Goal: Task Accomplishment & Management: Manage account settings

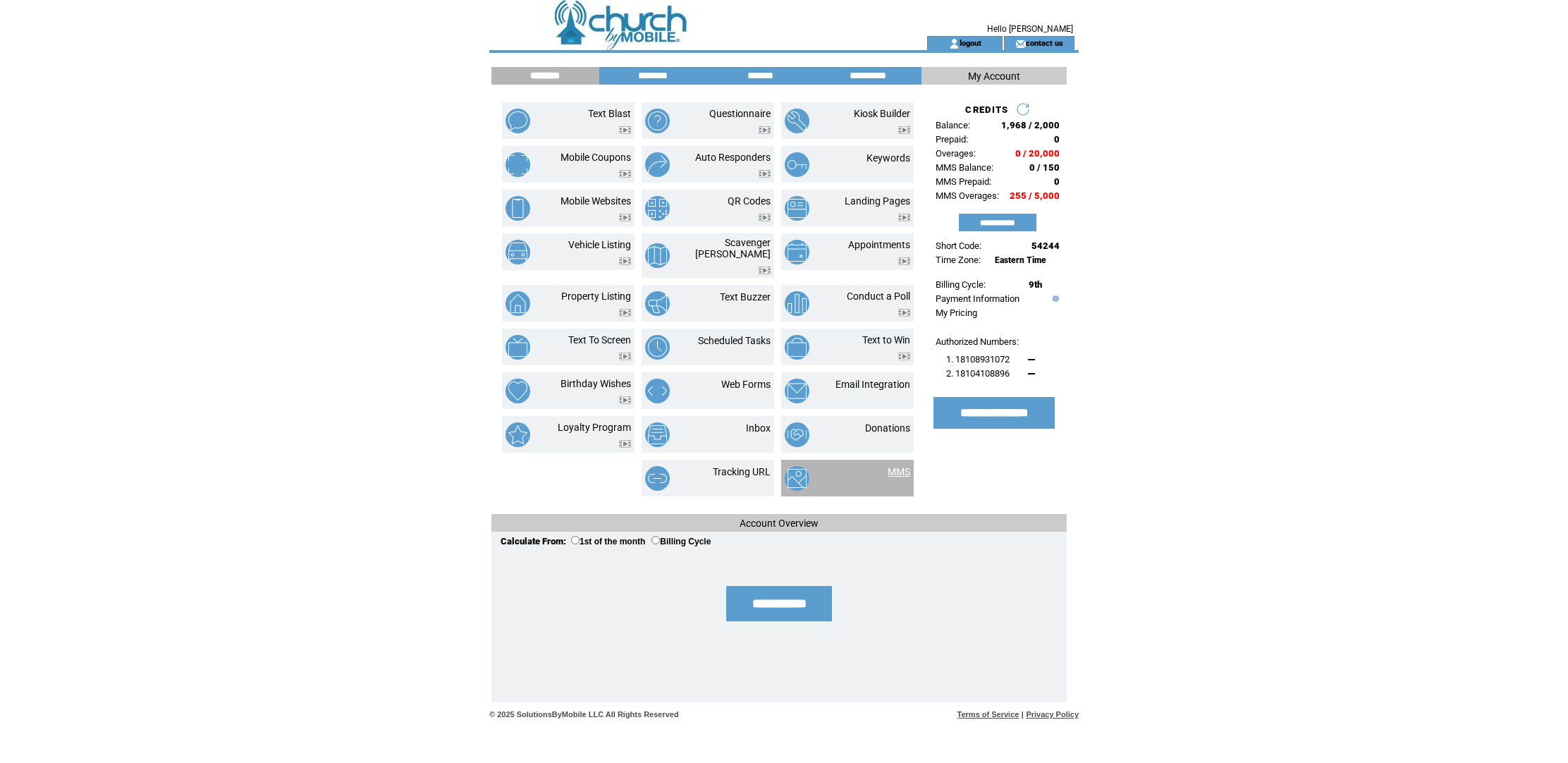
click at [906, 466] on link "MMS" at bounding box center [899, 472] width 23 height 11
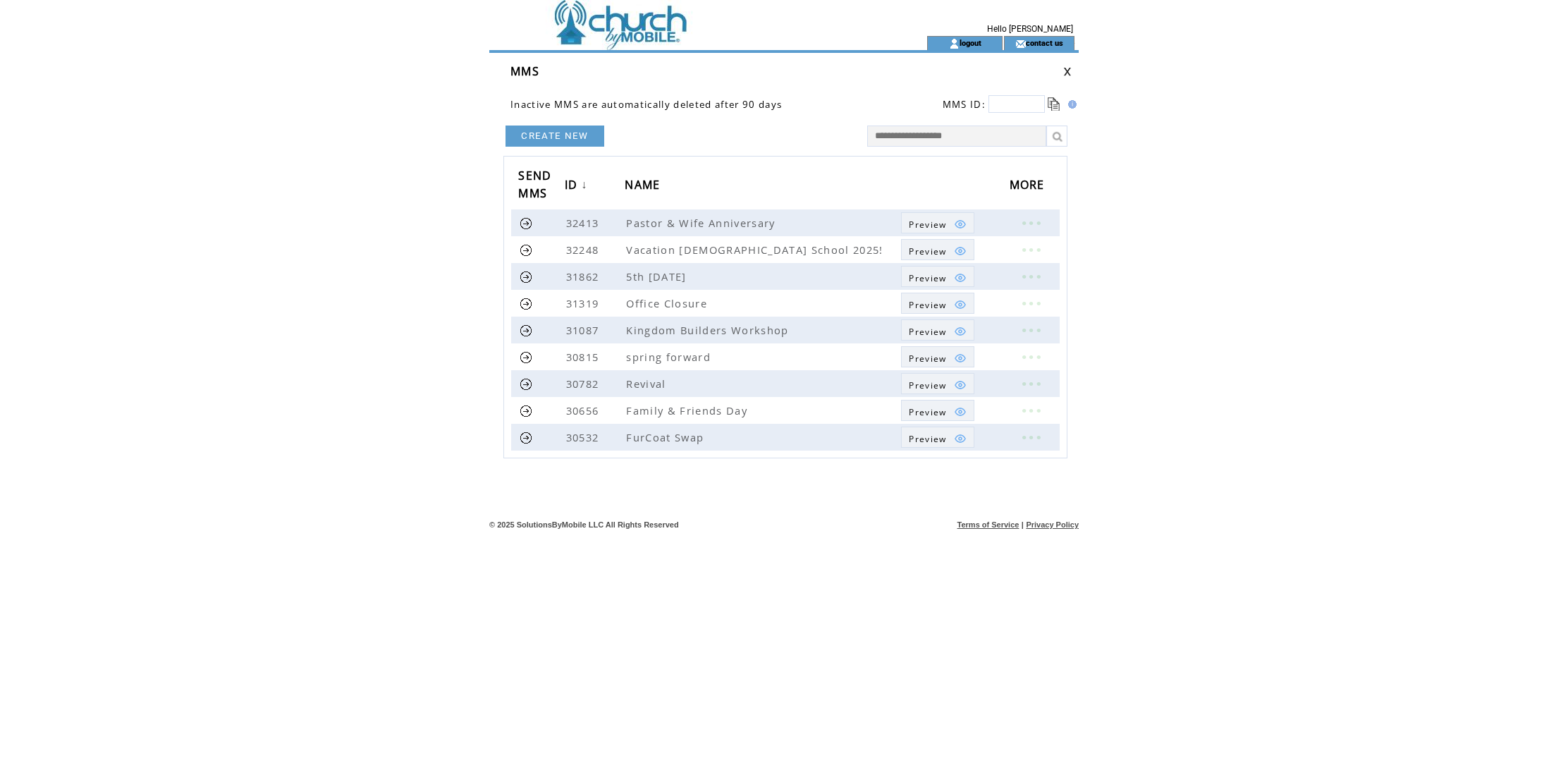
click at [607, 39] on td at bounding box center [682, 43] width 387 height 14
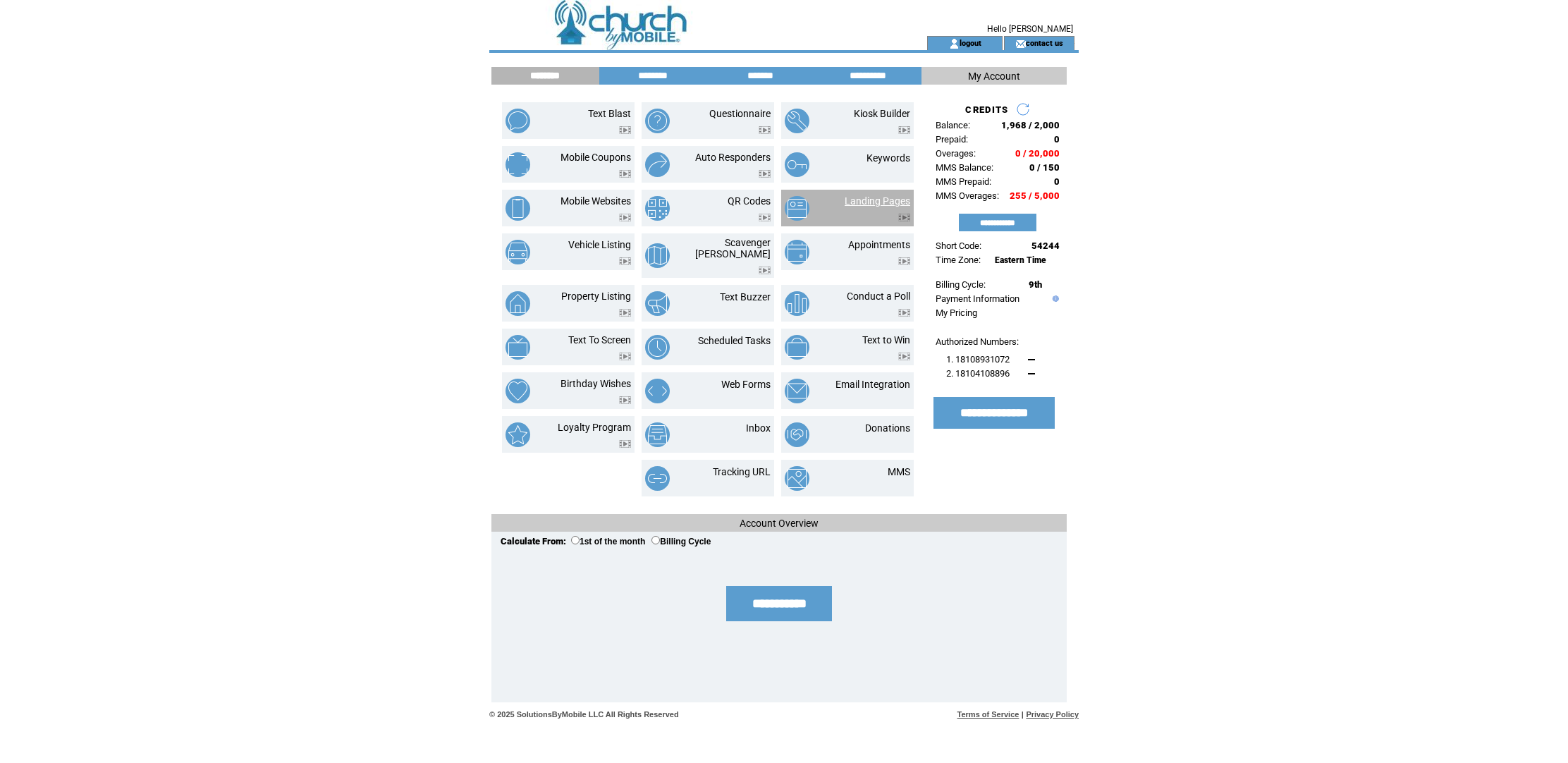
click at [889, 200] on link "Landing Pages" at bounding box center [878, 201] width 66 height 11
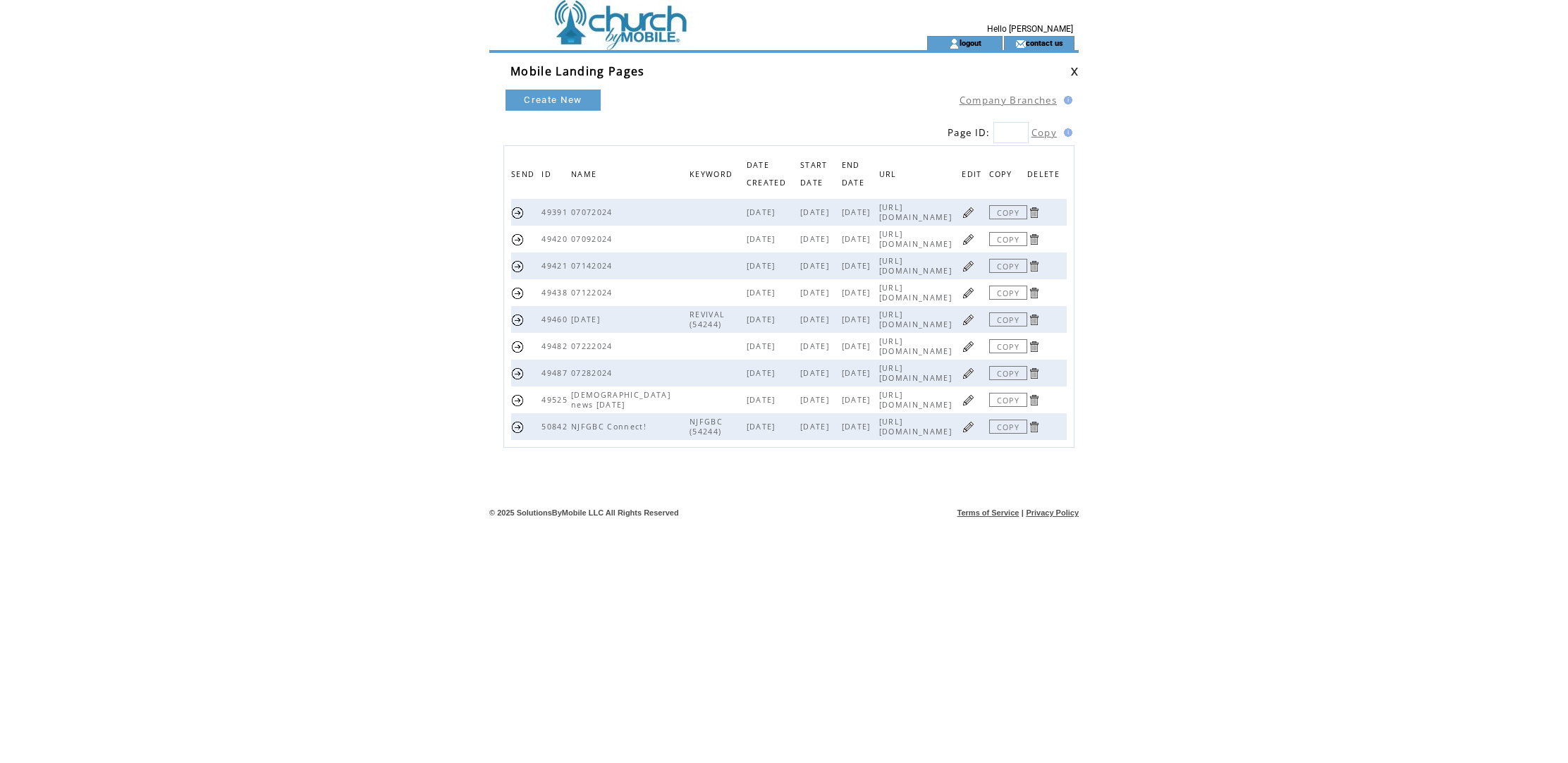
click at [593, 36] on td at bounding box center [682, 43] width 387 height 14
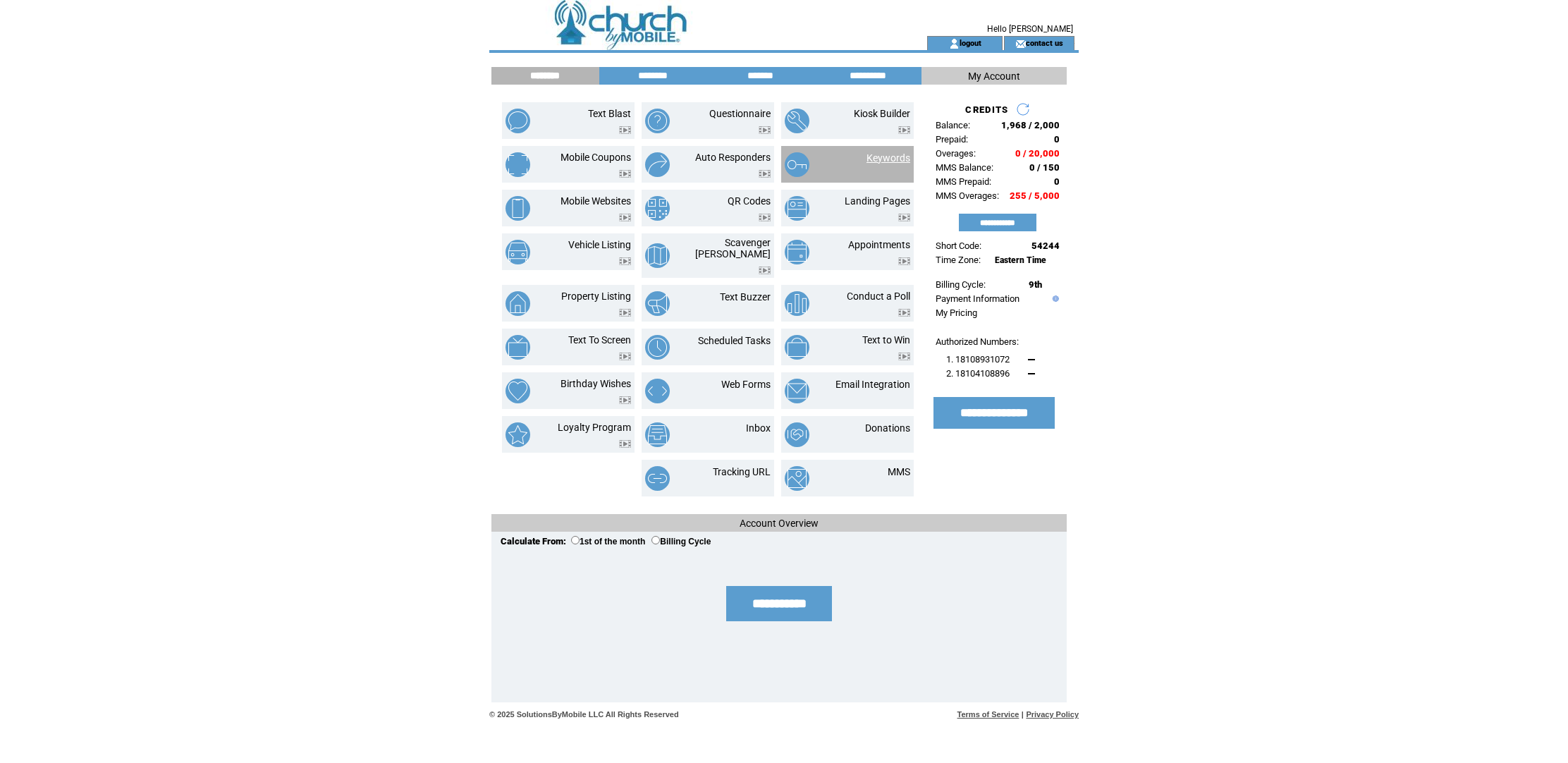
click at [896, 161] on link "Keywords" at bounding box center [888, 158] width 44 height 11
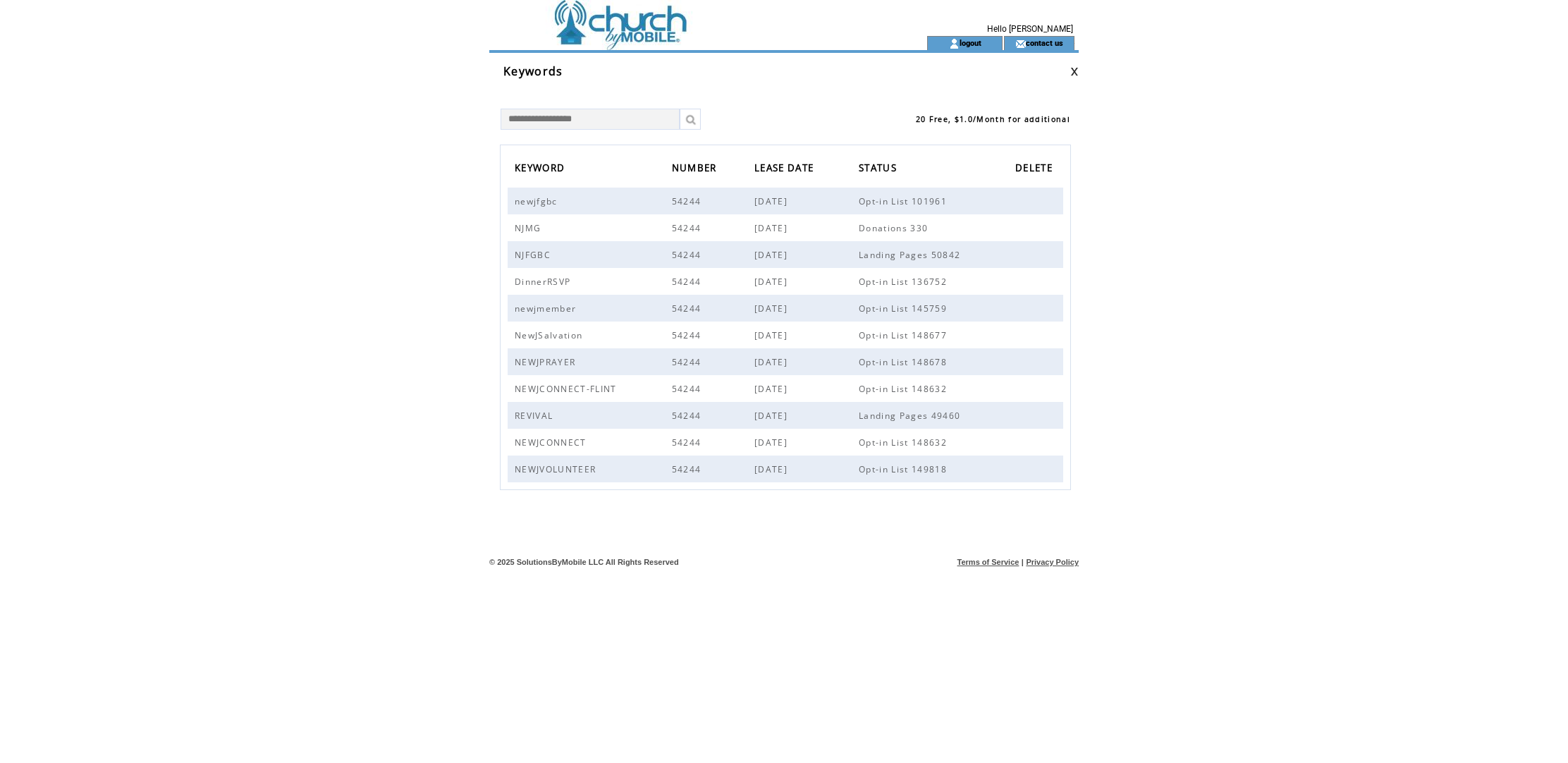
click at [589, 37] on td at bounding box center [682, 43] width 387 height 14
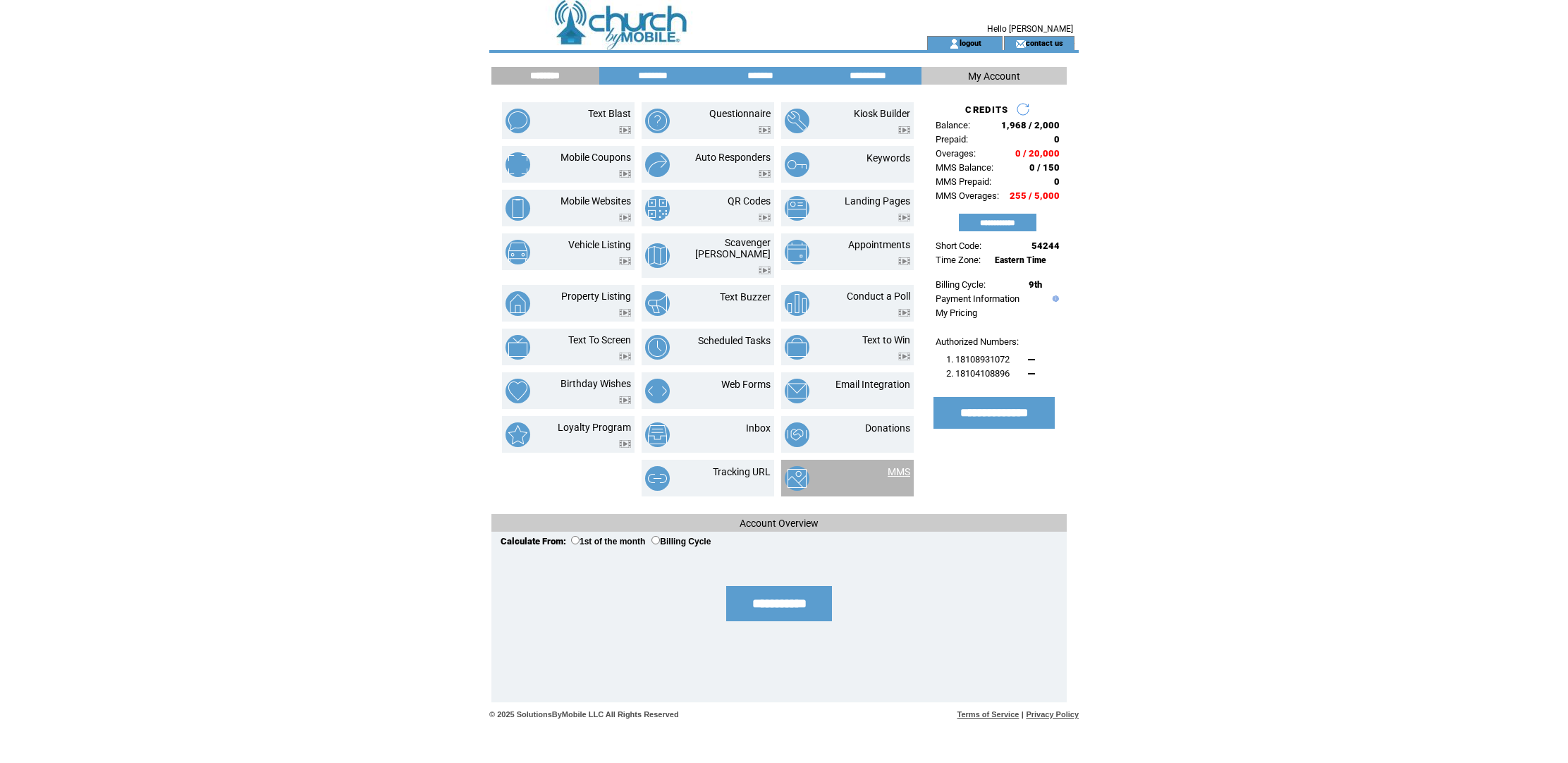
scroll to position [1, 0]
click at [898, 466] on link "MMS" at bounding box center [899, 472] width 23 height 11
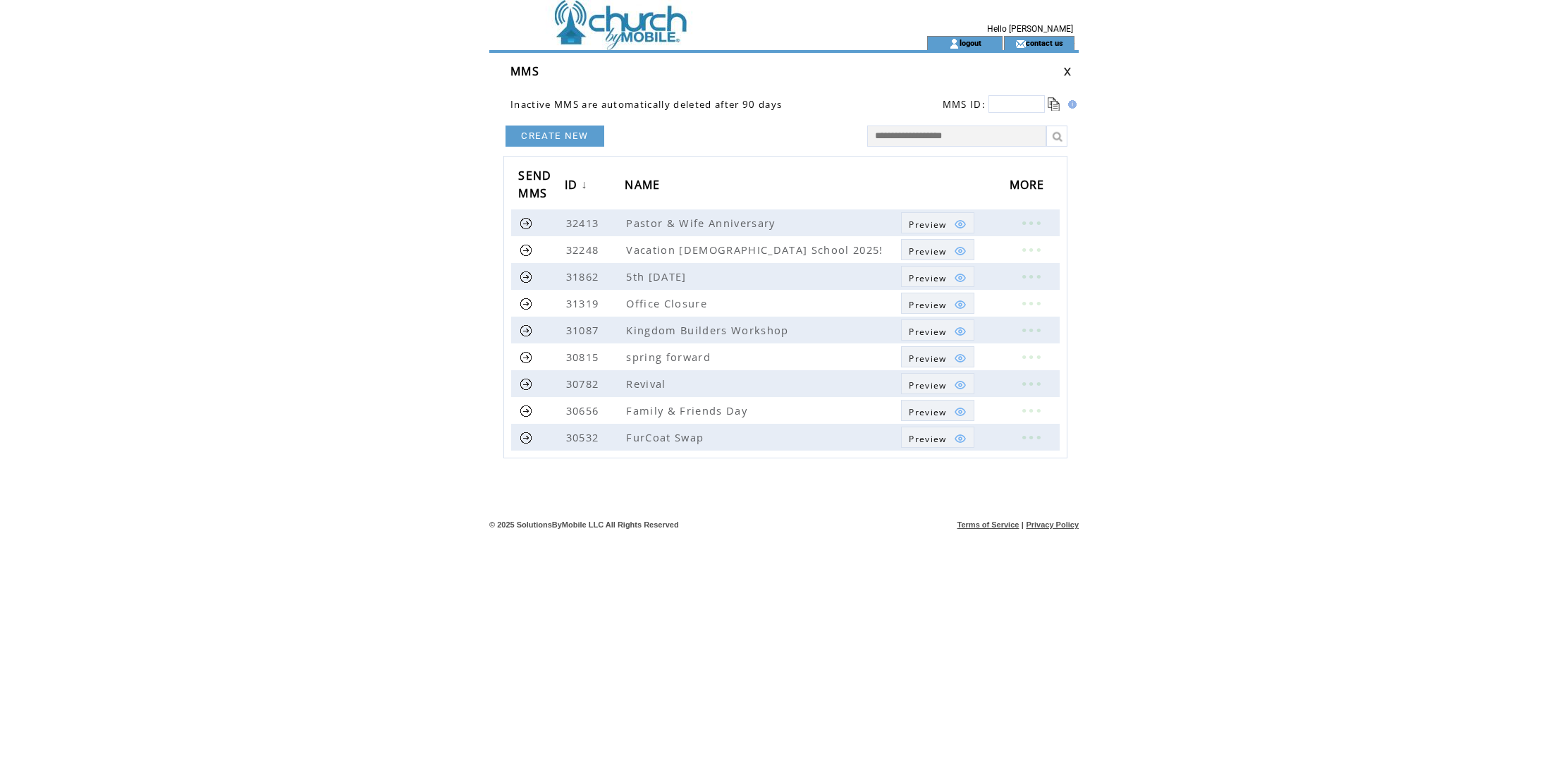
click at [631, 27] on td at bounding box center [682, 18] width 387 height 36
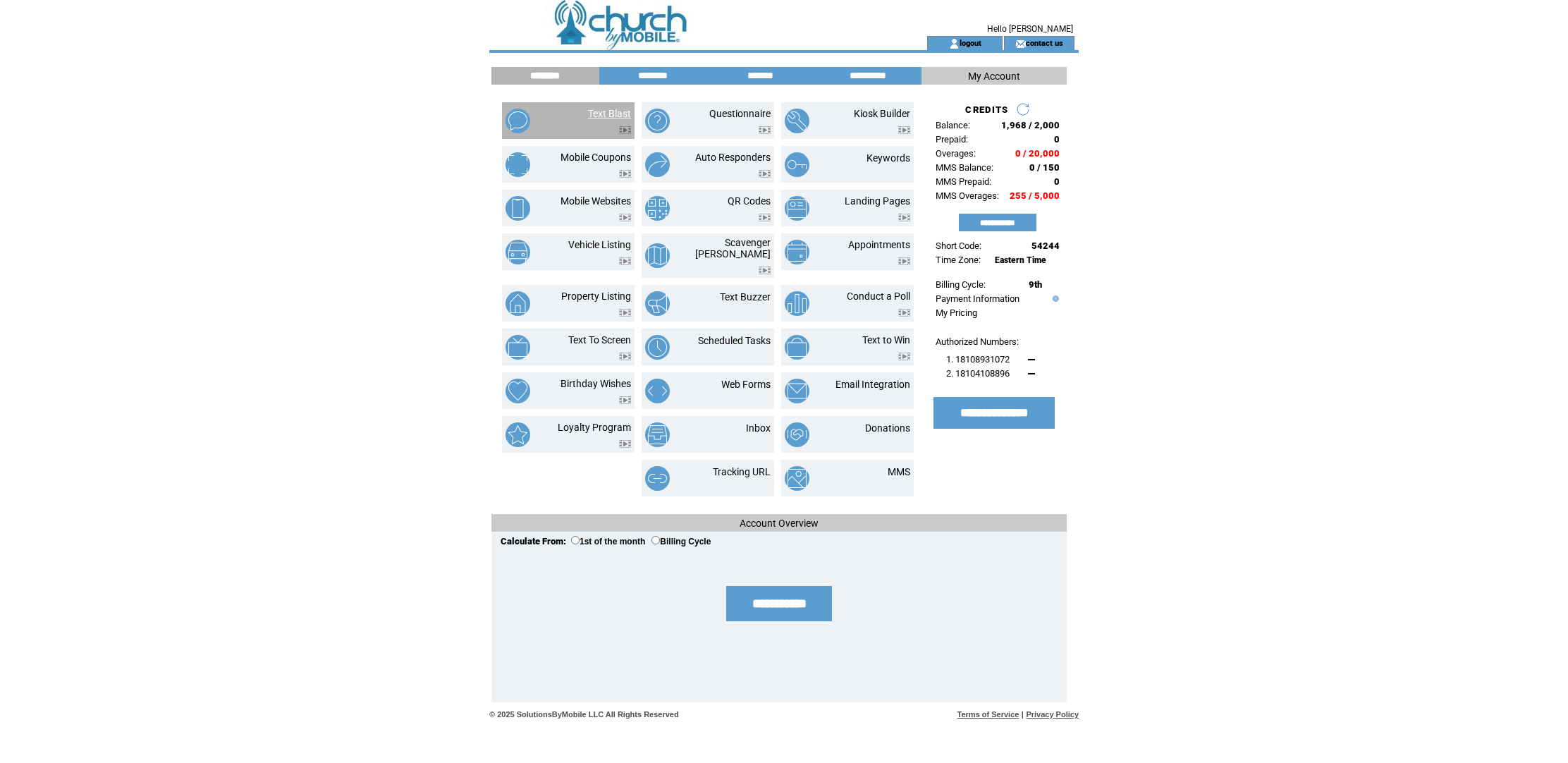
click at [601, 112] on link "Text Blast" at bounding box center [609, 114] width 43 height 11
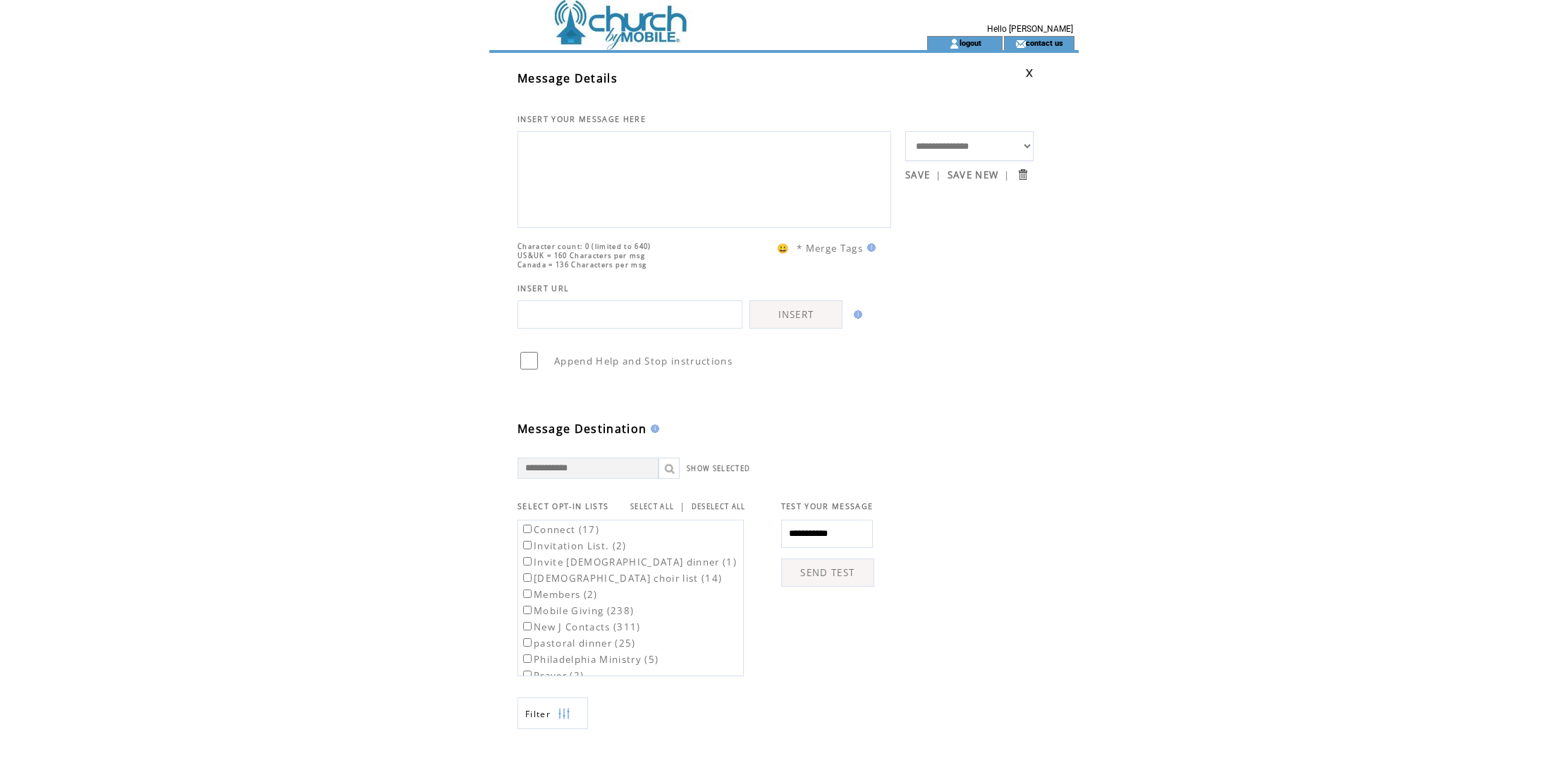
click at [622, 31] on td at bounding box center [682, 18] width 387 height 36
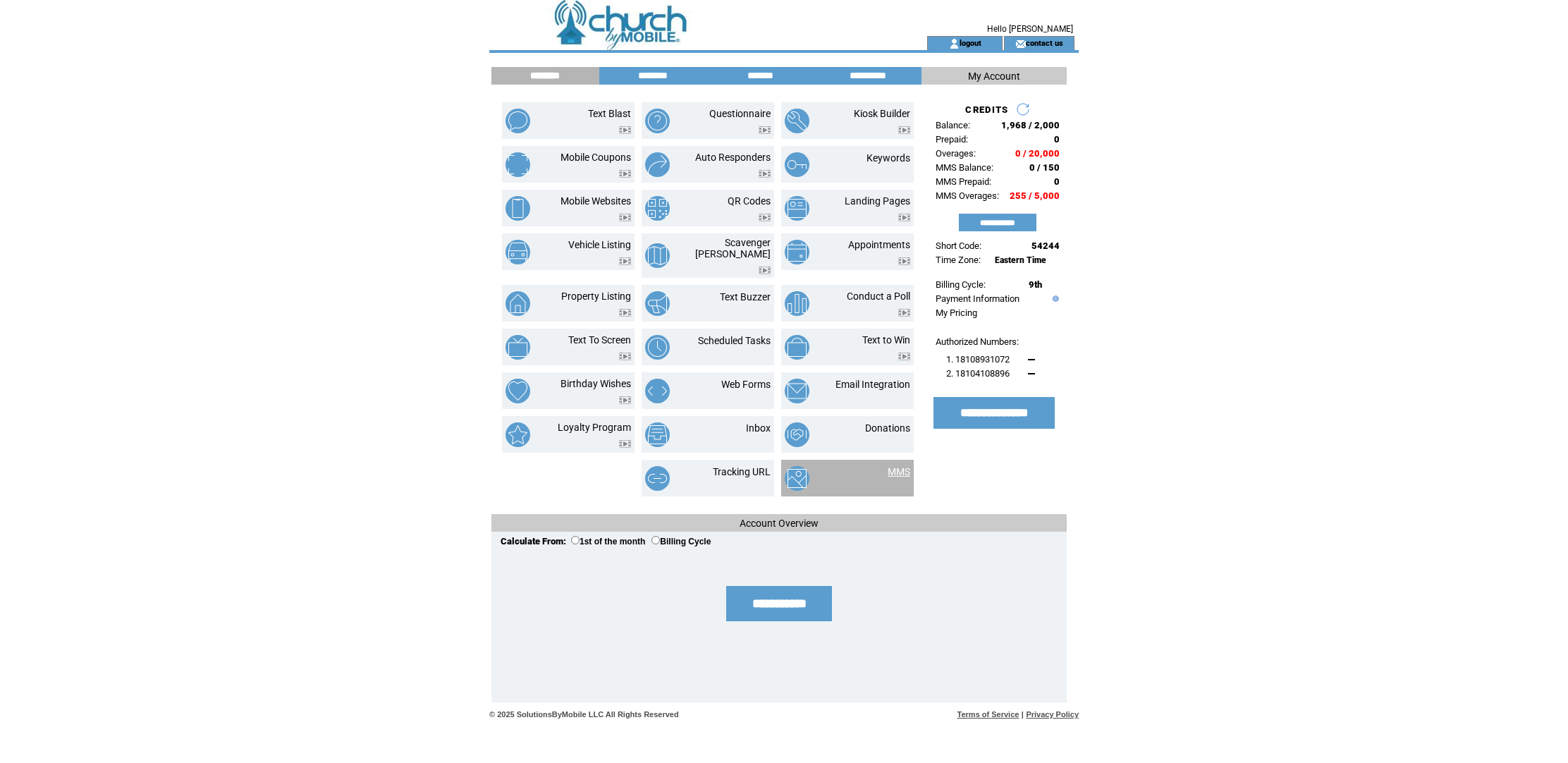
click at [896, 466] on link "MMS" at bounding box center [899, 472] width 23 height 11
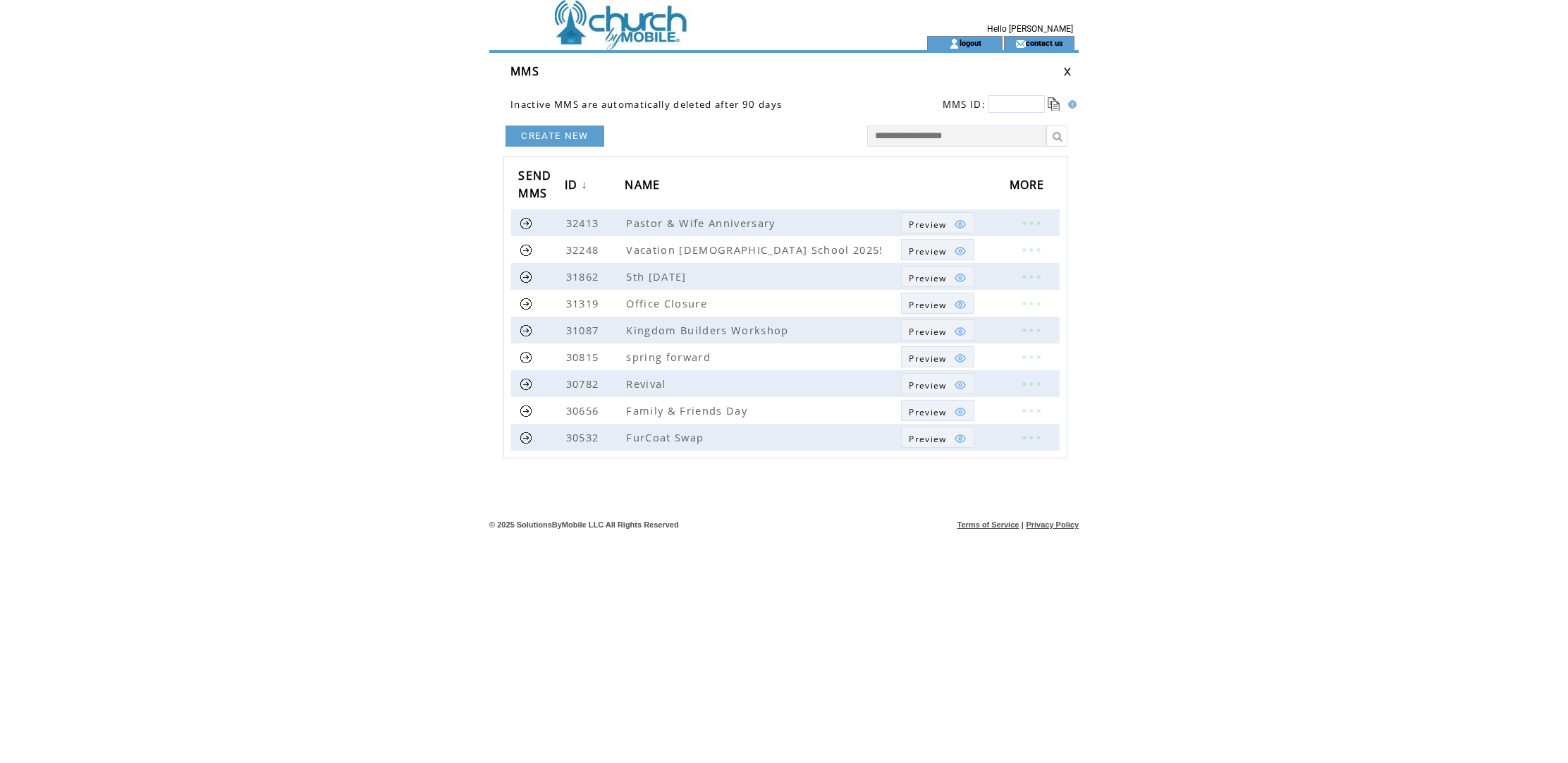
click at [547, 131] on link "CREATE NEW" at bounding box center [555, 136] width 99 height 21
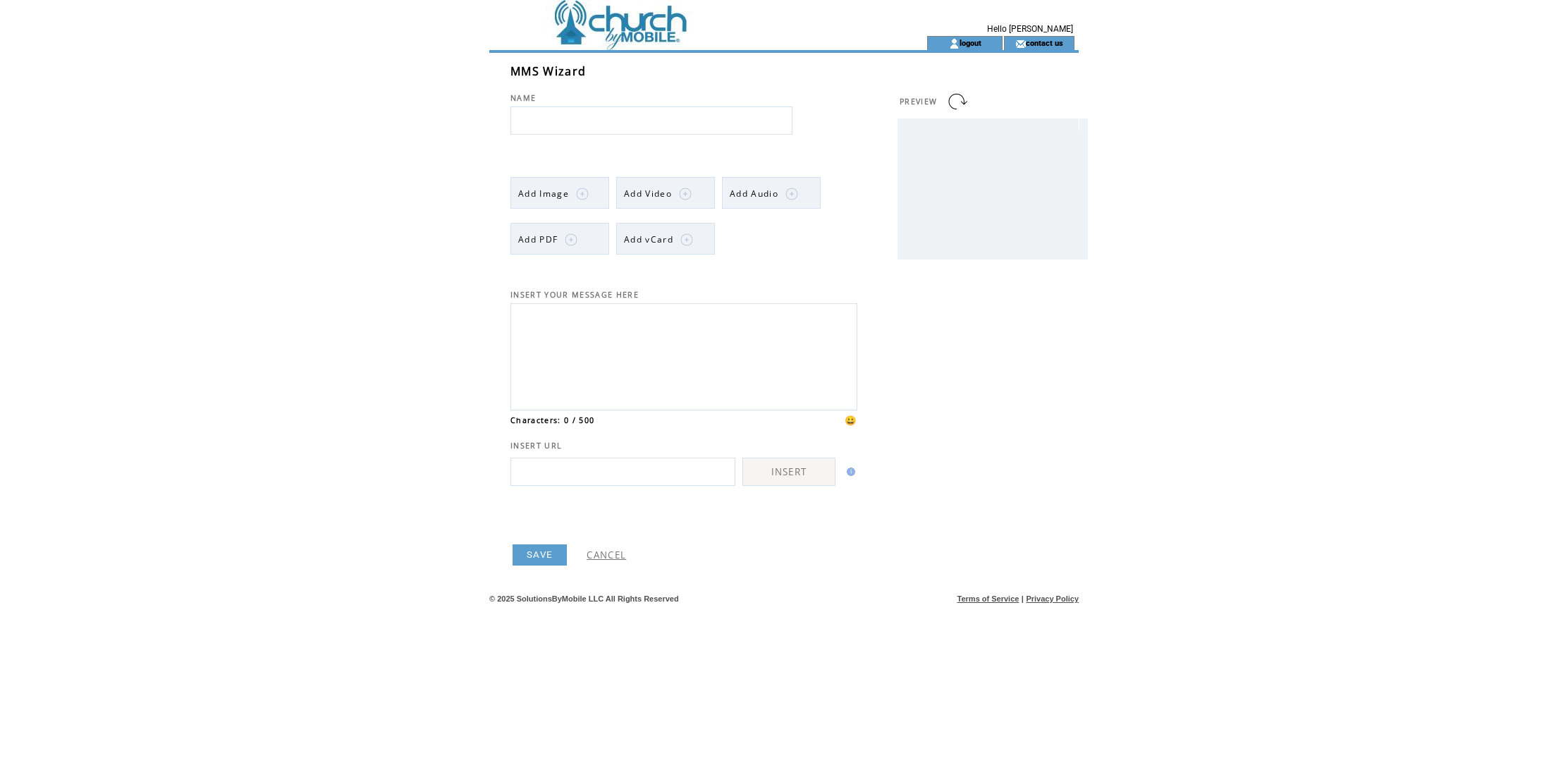
click at [562, 121] on input "text" at bounding box center [652, 120] width 282 height 28
type input "*"
type input "**********"
click at [666, 383] on textarea at bounding box center [684, 355] width 331 height 95
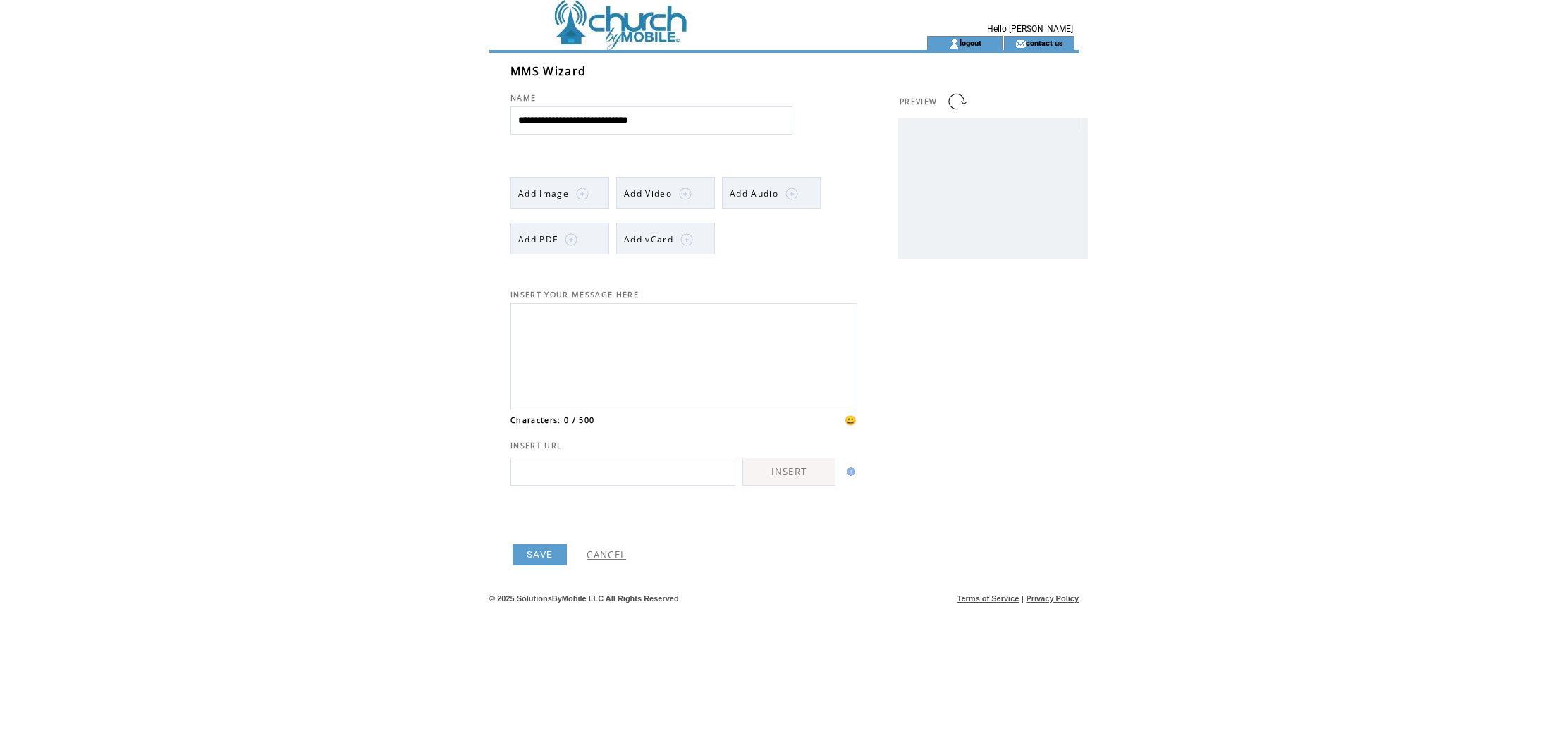
click at [581, 189] on img at bounding box center [582, 194] width 13 height 13
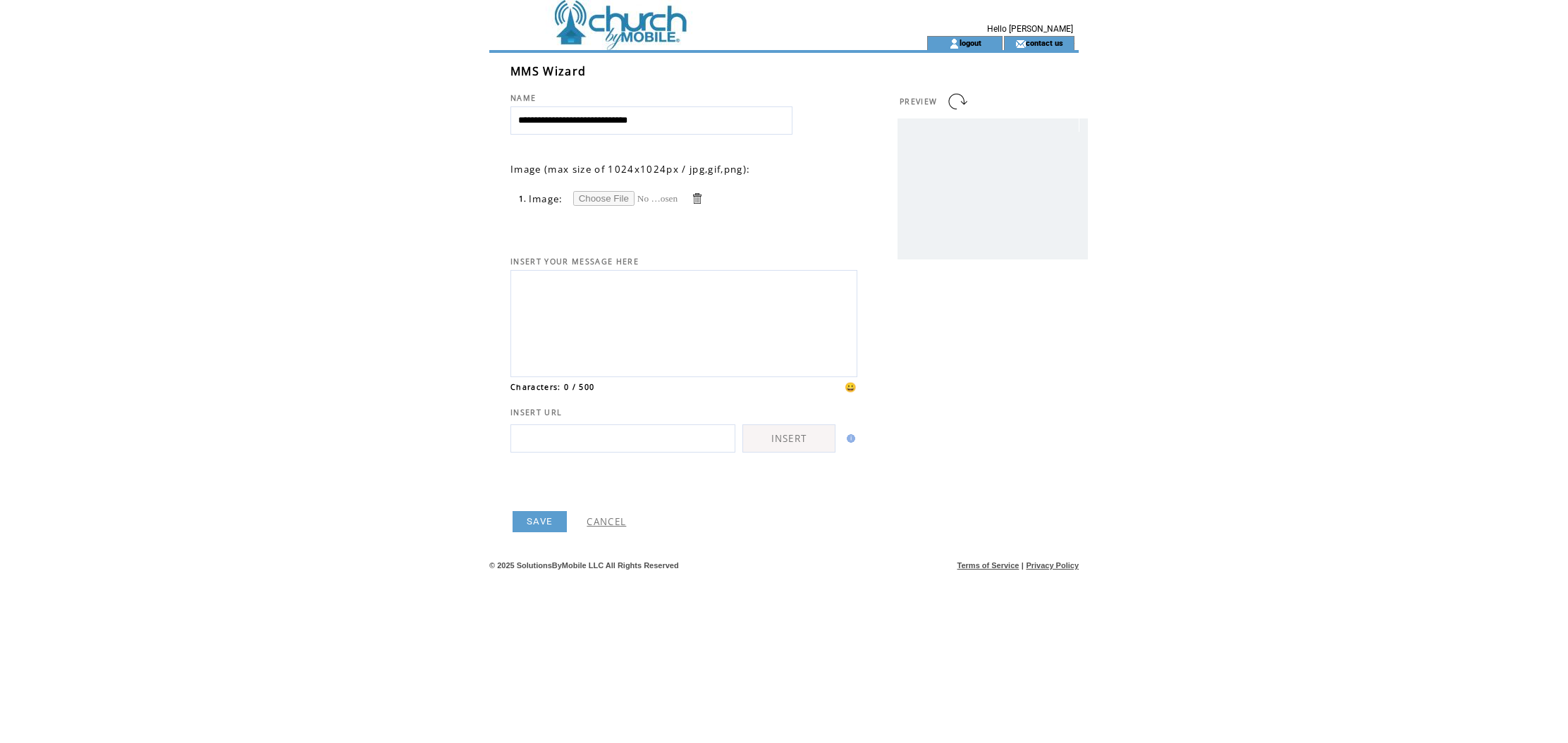
click at [600, 197] on input "file" at bounding box center [626, 198] width 106 height 15
type input "**********"
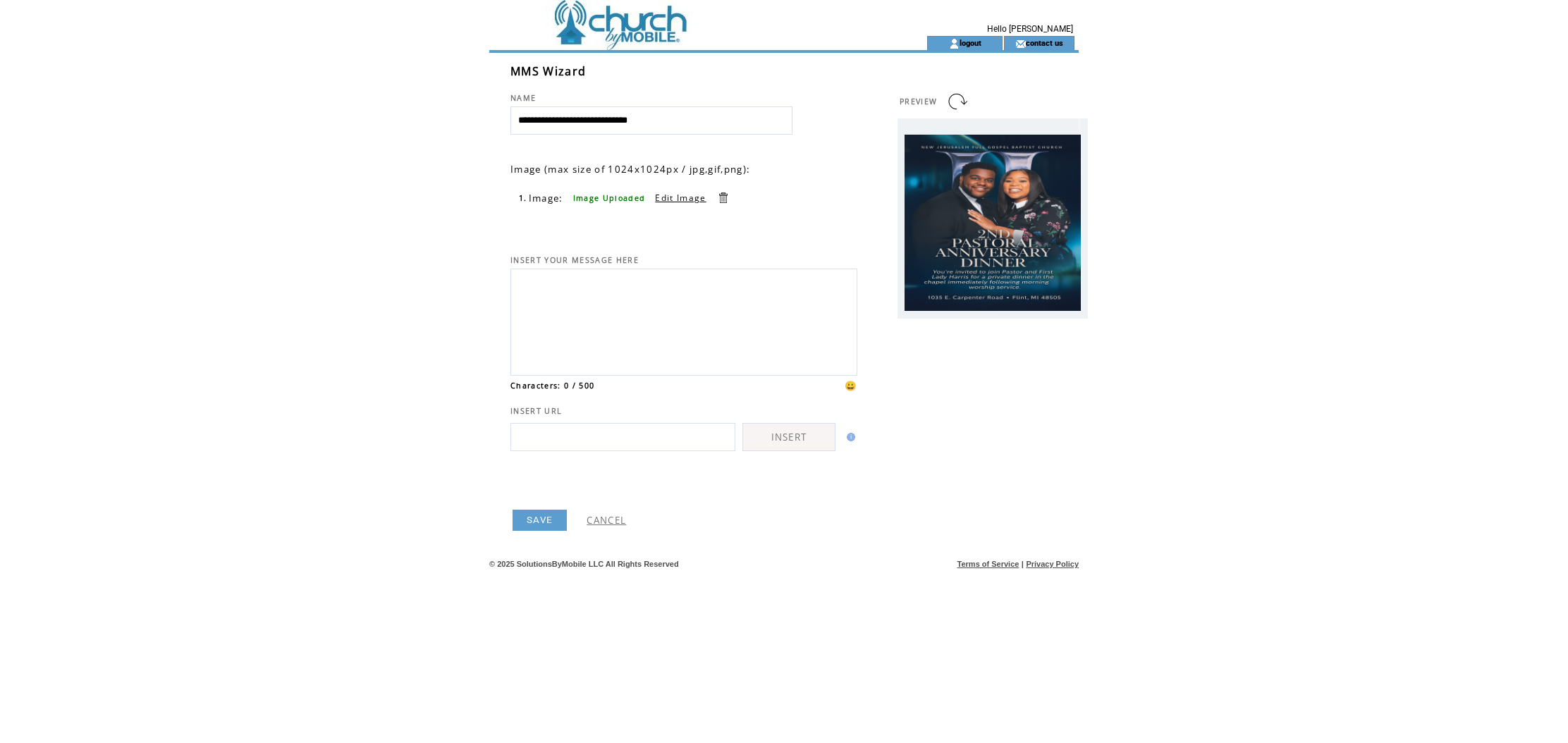
click at [747, 333] on textarea at bounding box center [684, 320] width 331 height 95
click at [599, 301] on textarea at bounding box center [684, 320] width 331 height 95
paste textarea "**********"
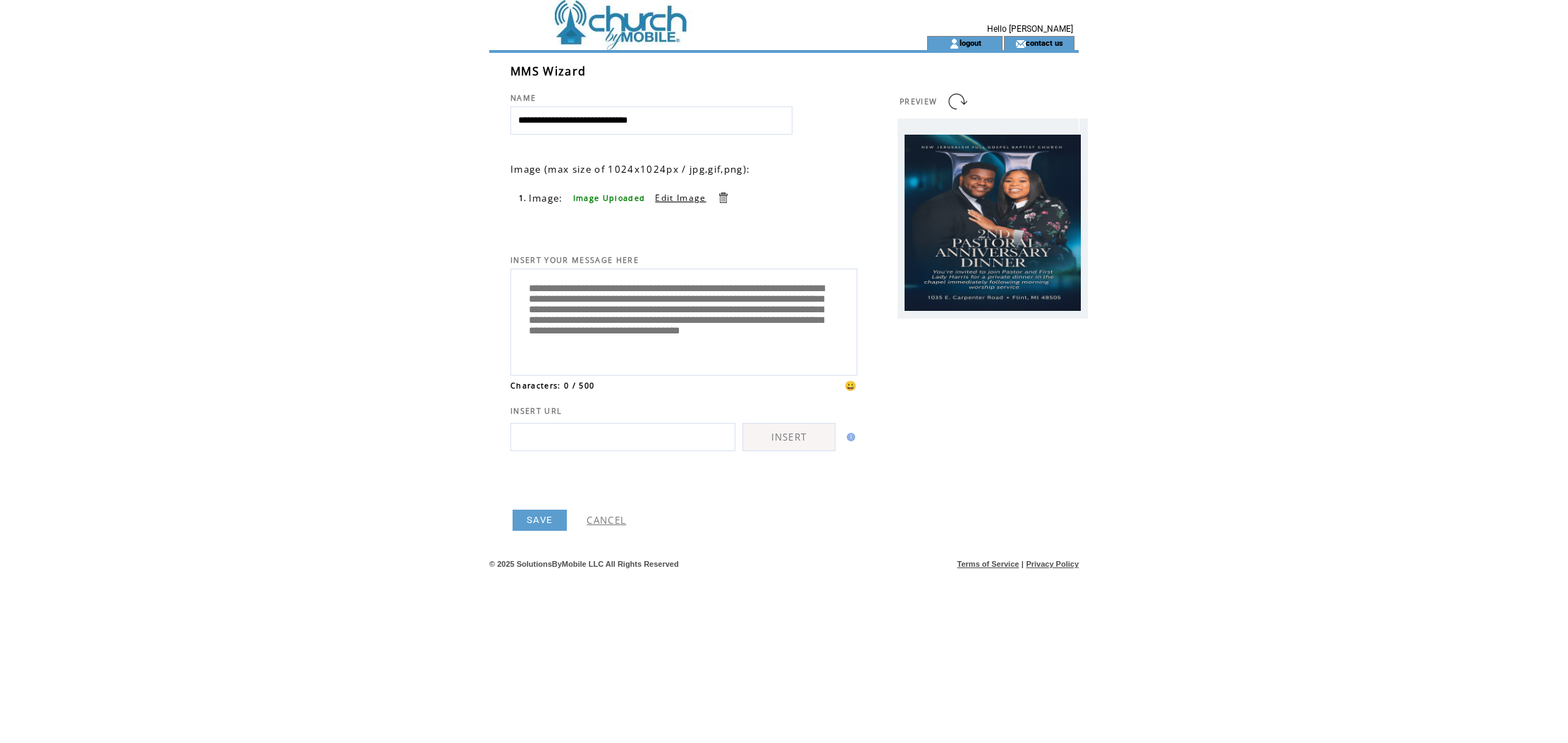
type textarea "**********"
click at [963, 103] on link at bounding box center [957, 102] width 23 height 23
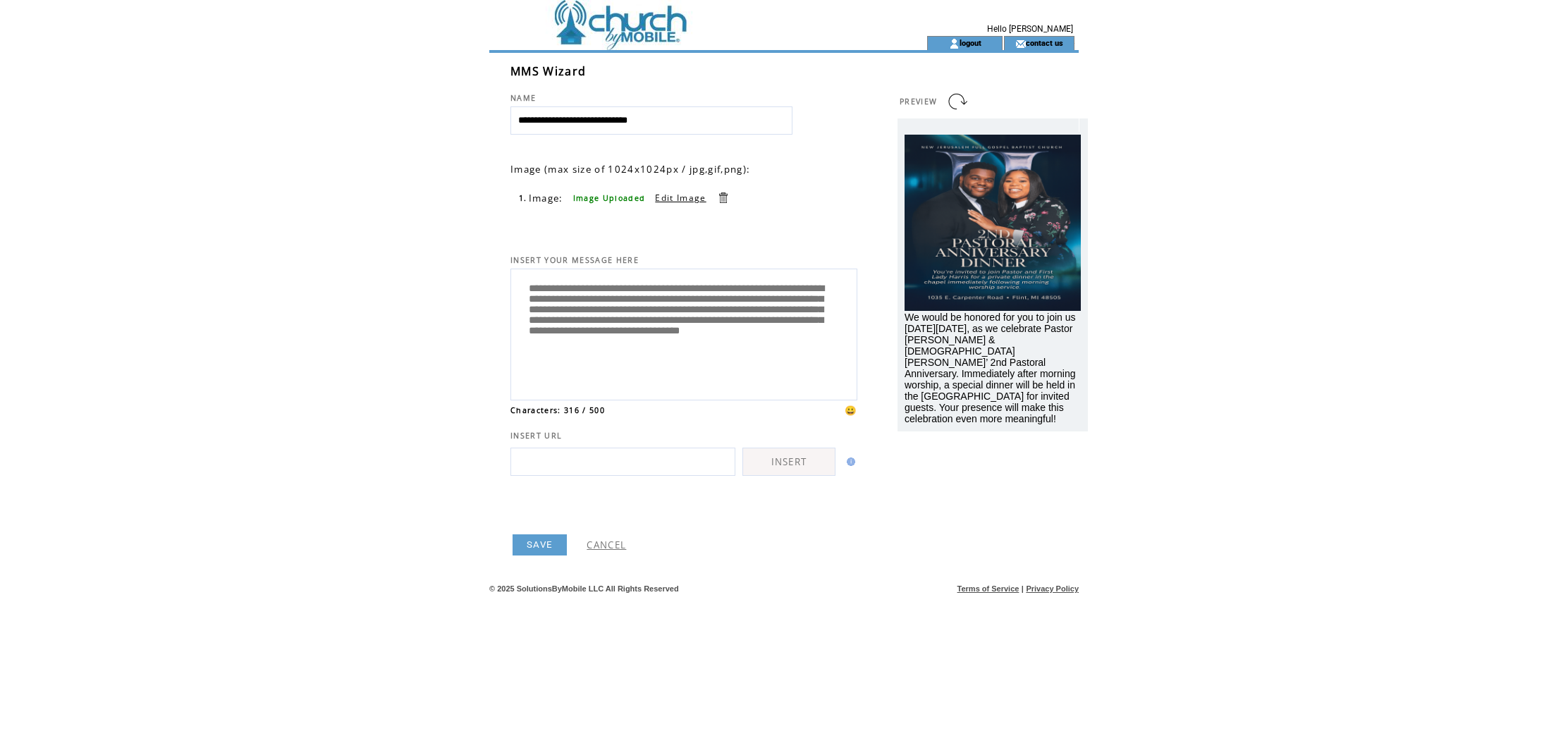
click at [738, 364] on textarea "**********" at bounding box center [684, 332] width 331 height 120
click at [553, 554] on link "SAVE" at bounding box center [540, 545] width 54 height 21
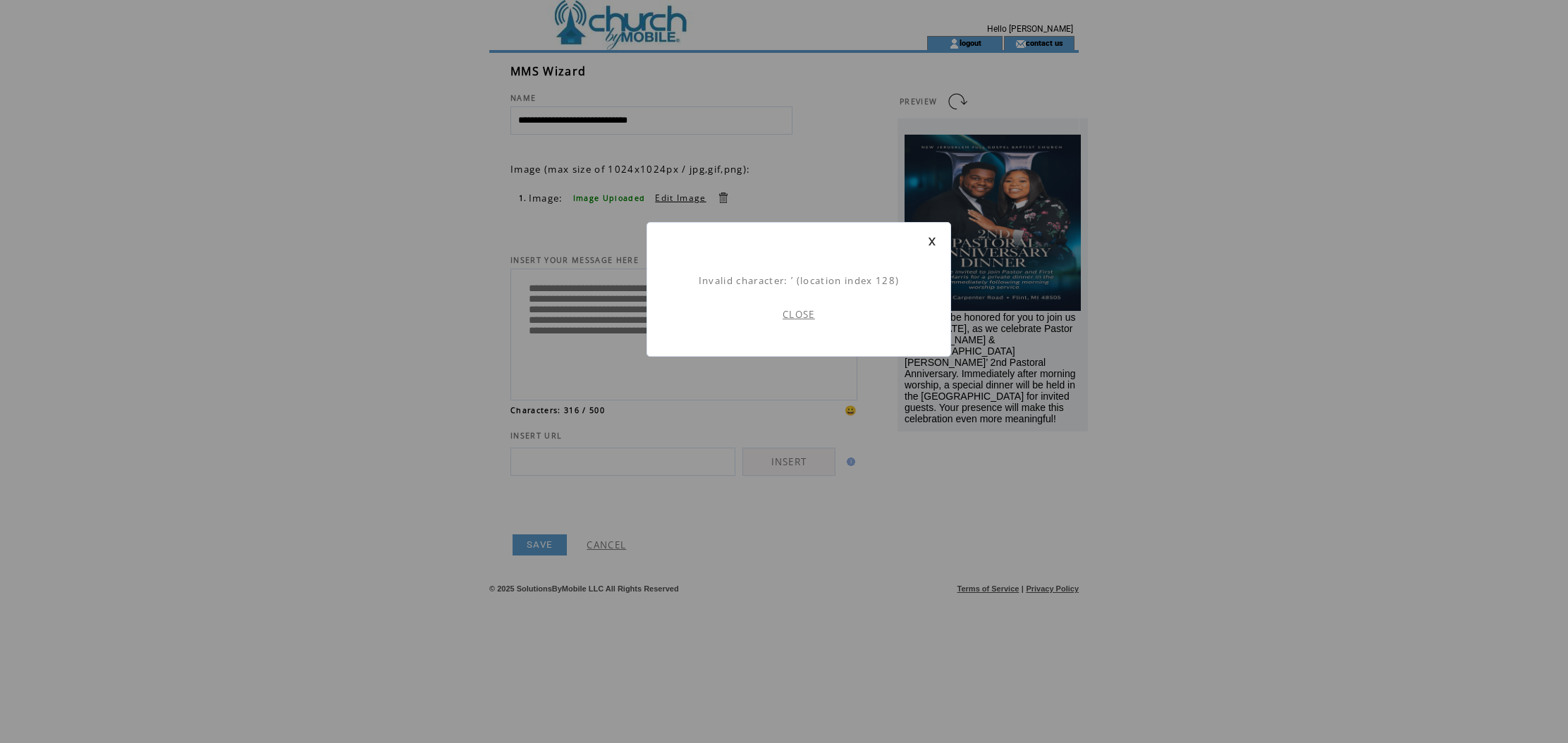
click at [804, 311] on link "CLOSE" at bounding box center [798, 314] width 32 height 13
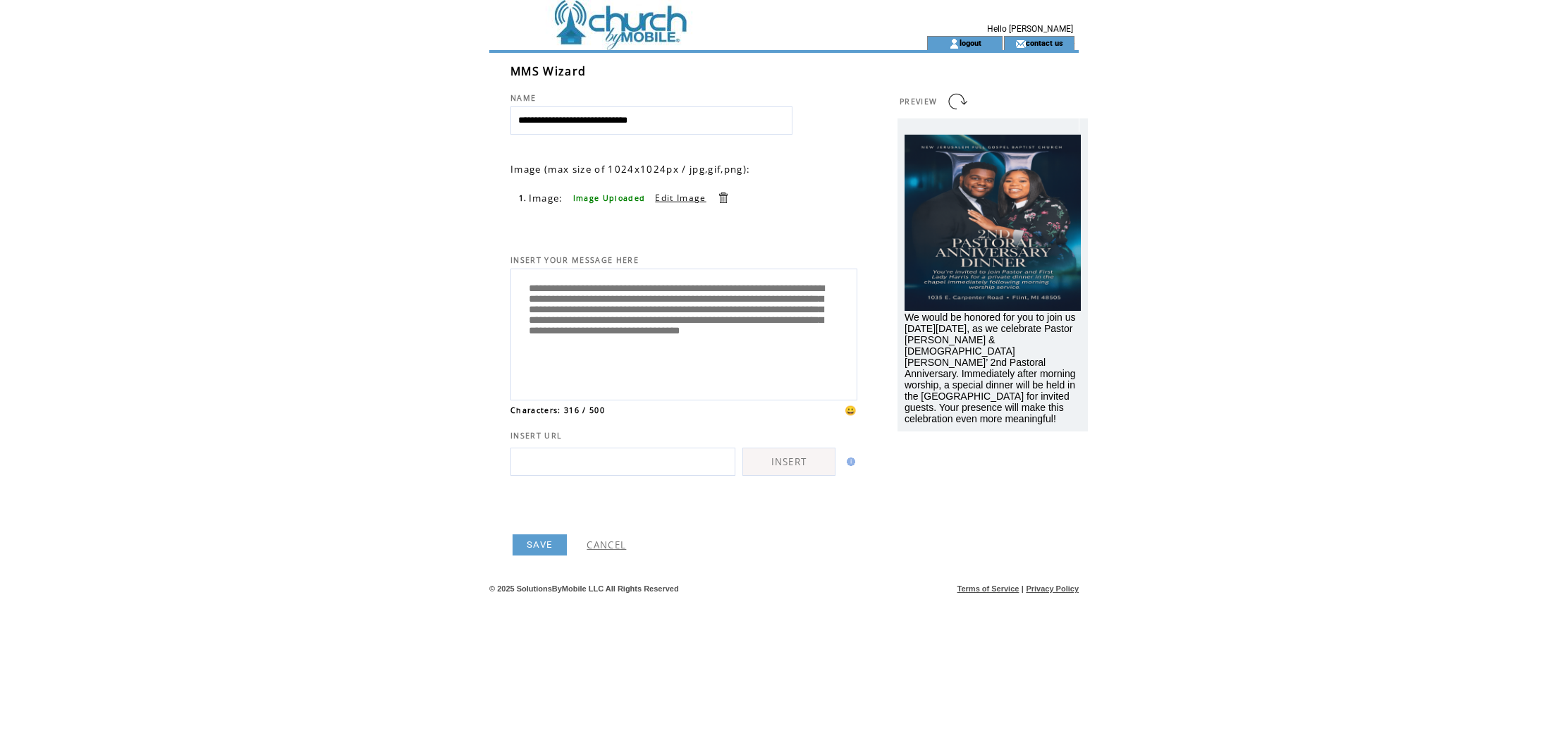
drag, startPoint x: 654, startPoint y: 318, endPoint x: 775, endPoint y: 324, distance: 121.1
click at [654, 318] on textarea "**********" at bounding box center [684, 332] width 331 height 120
type textarea "**********"
click at [553, 552] on link "SAVE" at bounding box center [540, 545] width 54 height 21
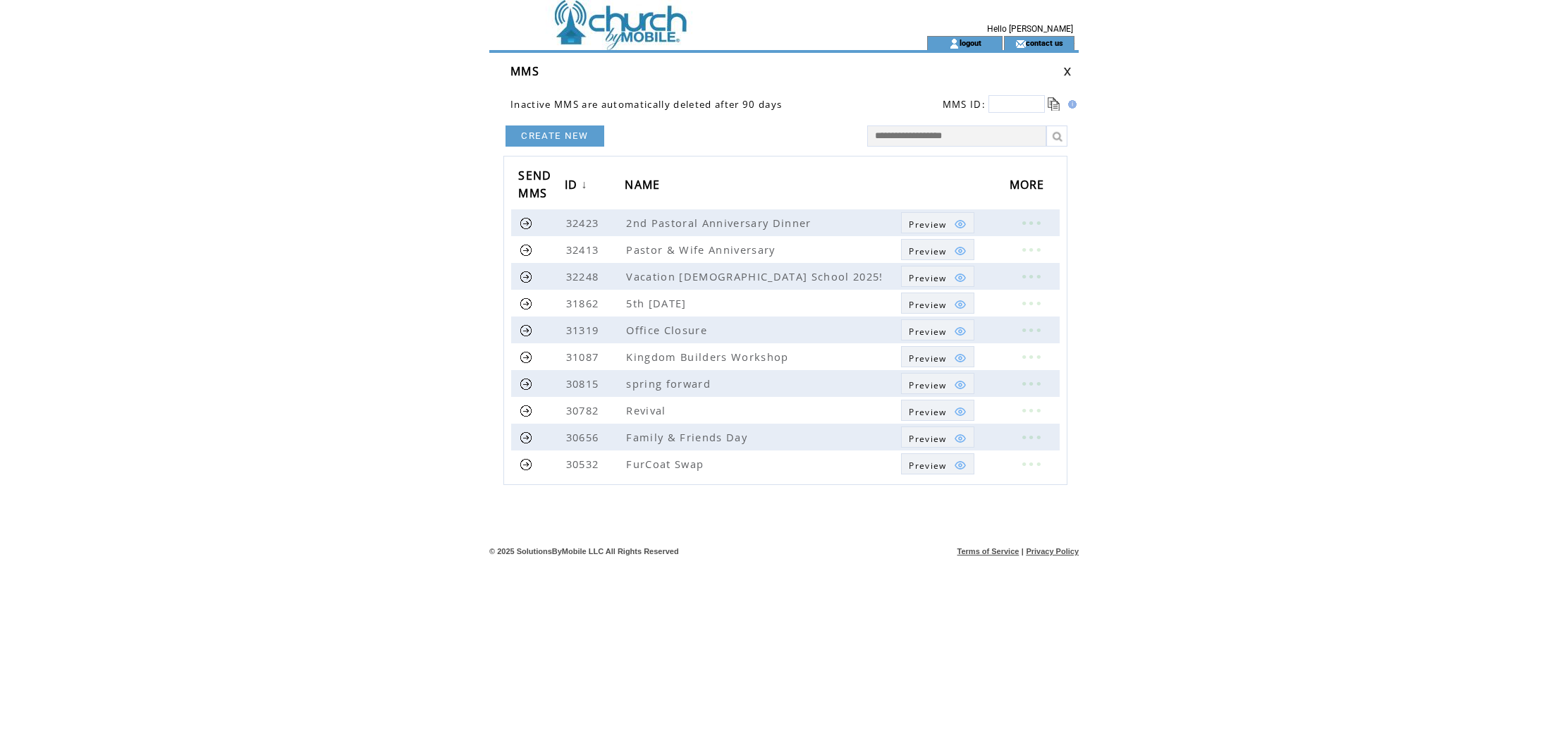
click at [629, 21] on td at bounding box center [682, 18] width 387 height 36
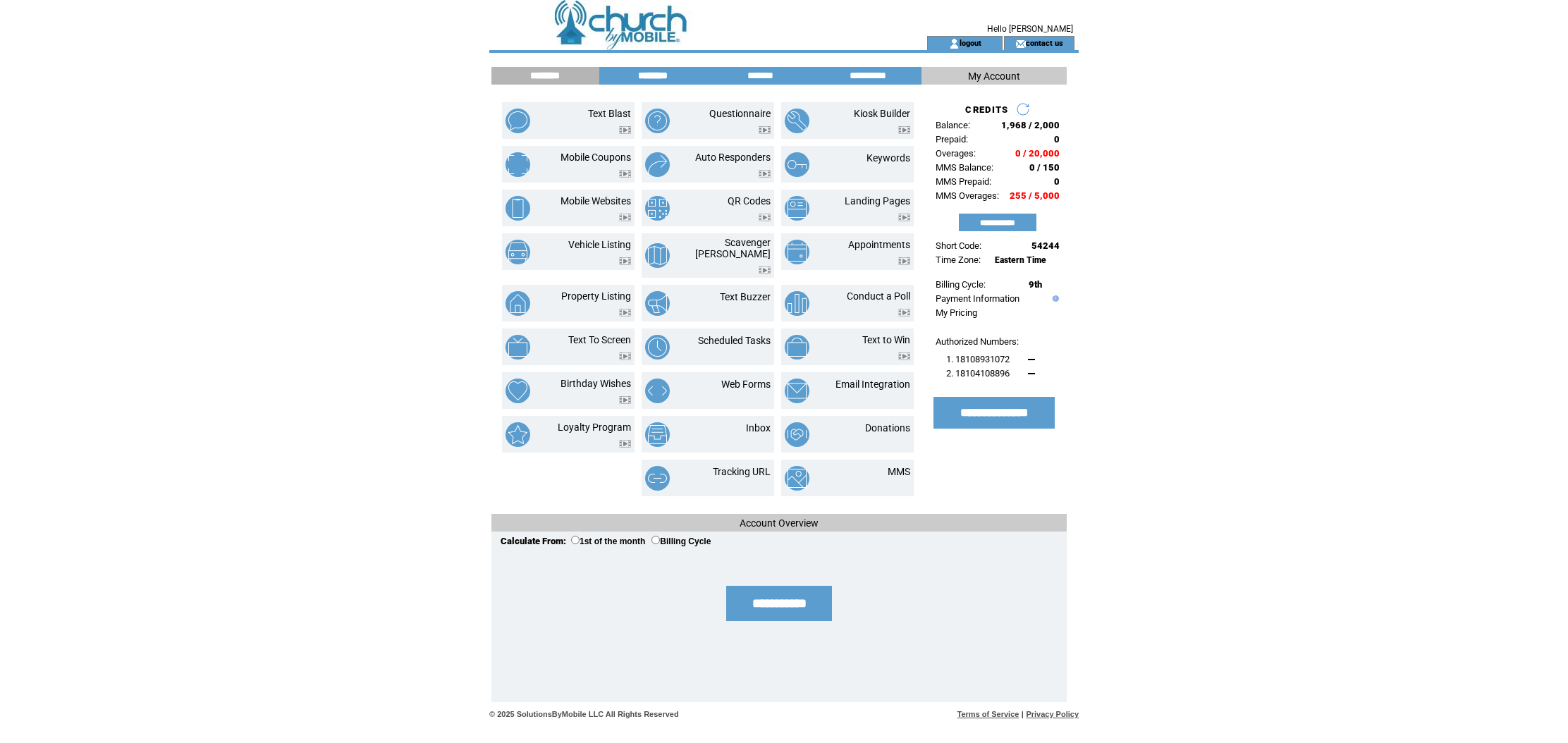
click at [648, 76] on input "********" at bounding box center [653, 75] width 106 height 12
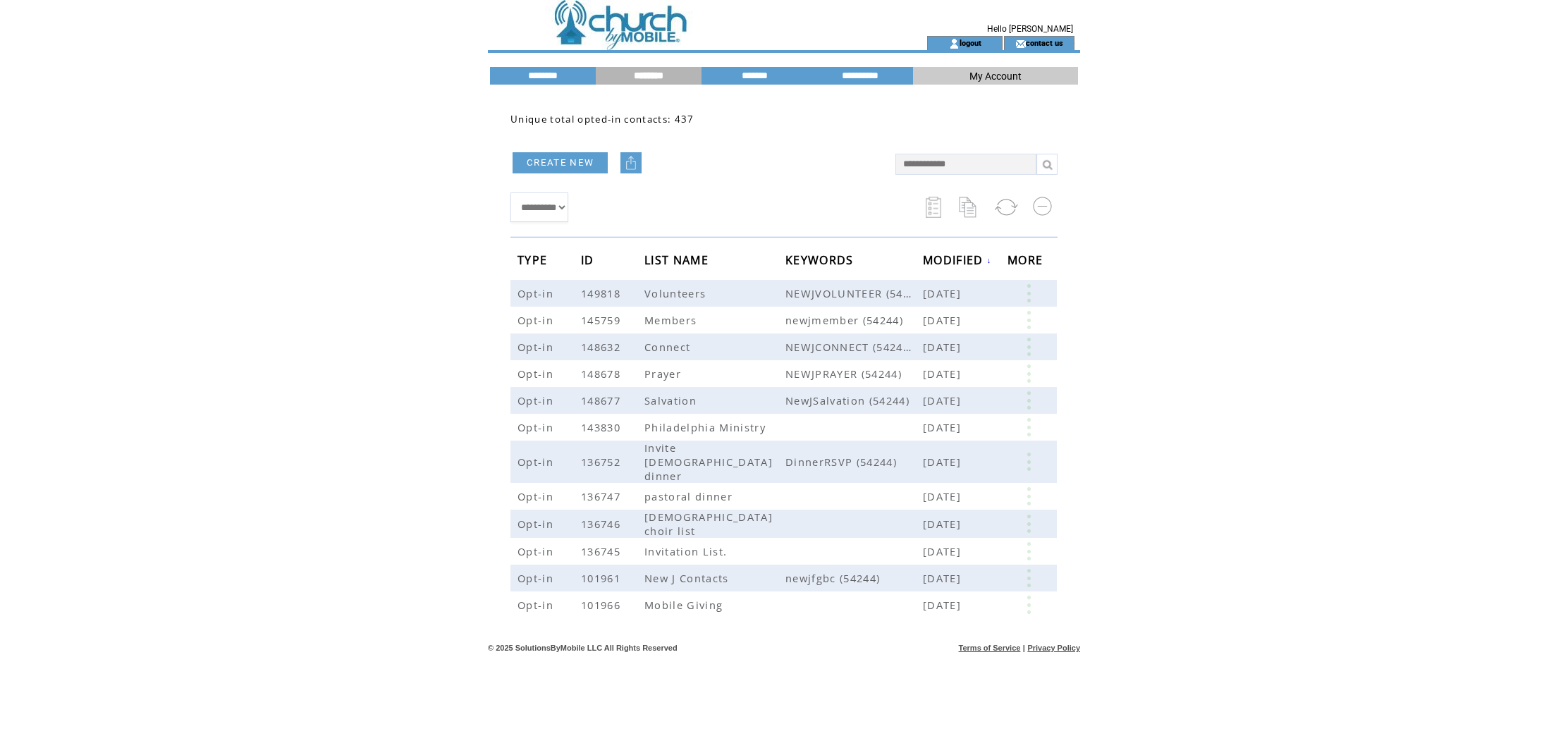
click at [564, 158] on link "CREATE NEW" at bounding box center [560, 163] width 95 height 21
click at [1022, 452] on link at bounding box center [1028, 462] width 42 height 19
click at [823, 482] on td at bounding box center [854, 495] width 137 height 26
click at [1023, 487] on link at bounding box center [1028, 496] width 42 height 19
click at [946, 526] on link "25" at bounding box center [969, 526] width 70 height 21
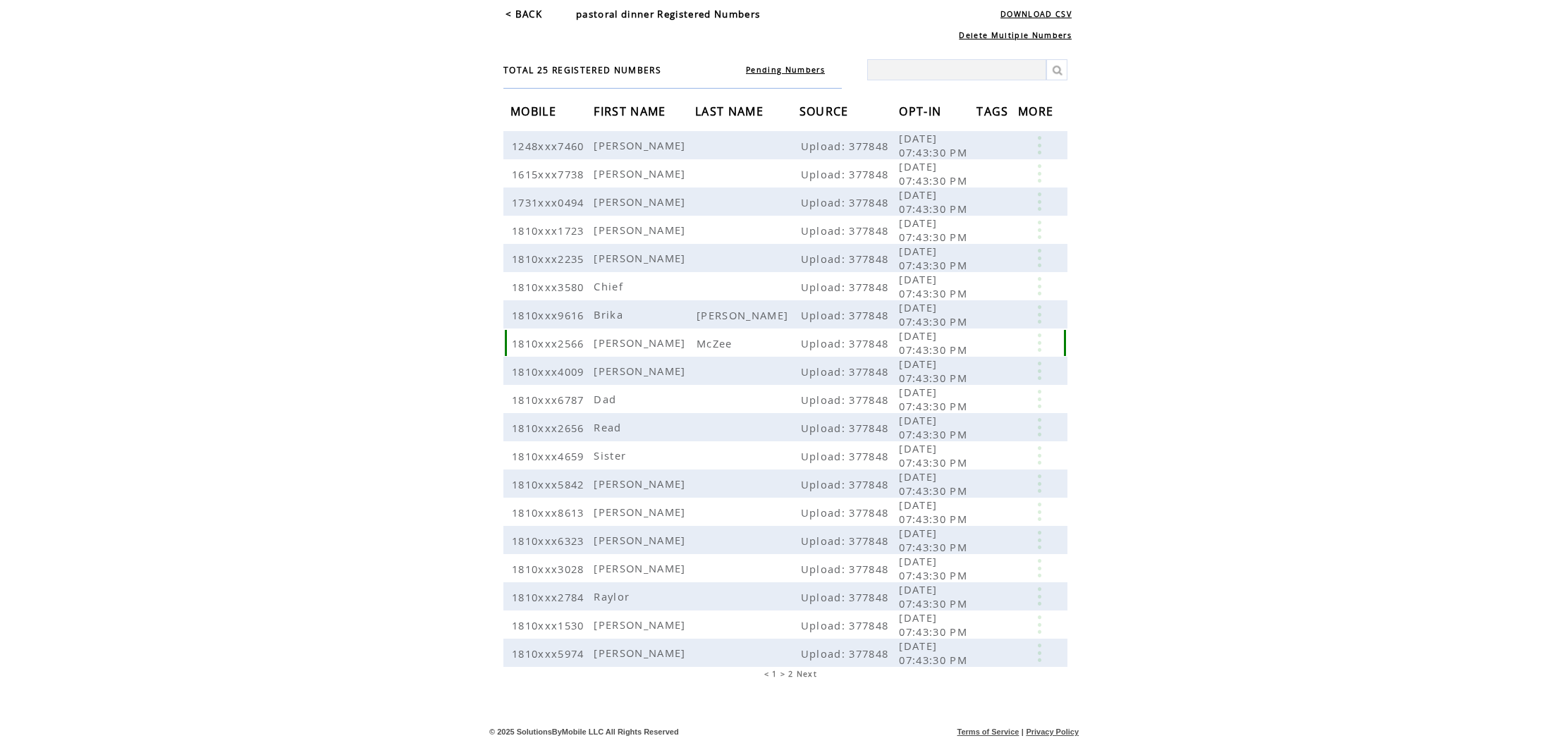
scroll to position [58, 0]
click at [788, 674] on span "2" at bounding box center [790, 674] width 5 height 10
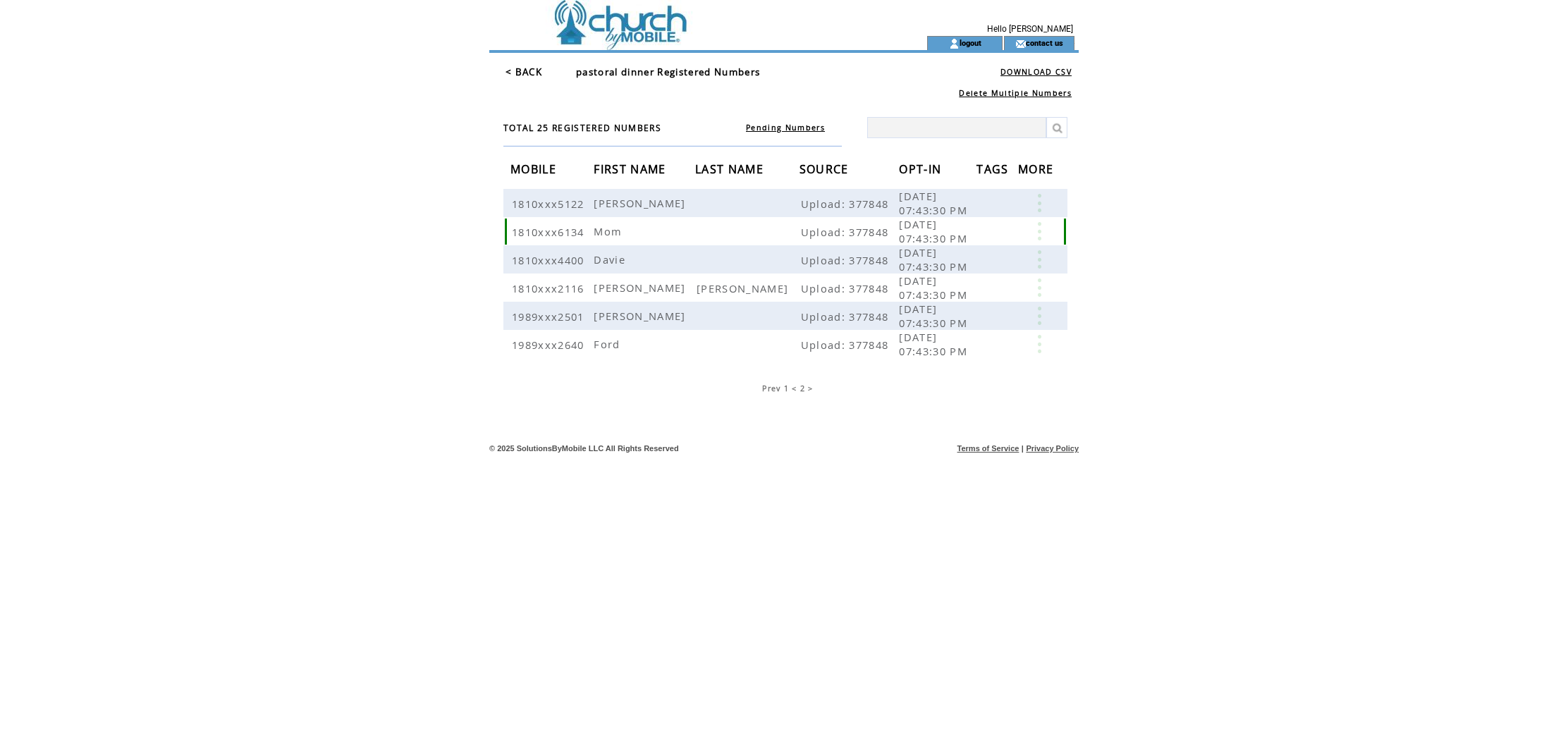
click at [1043, 227] on link at bounding box center [1039, 231] width 42 height 19
click at [319, 356] on html "**********" at bounding box center [784, 372] width 1568 height 743
click at [1038, 290] on link at bounding box center [1039, 288] width 42 height 19
click at [986, 328] on link "DELETE" at bounding box center [967, 330] width 37 height 13
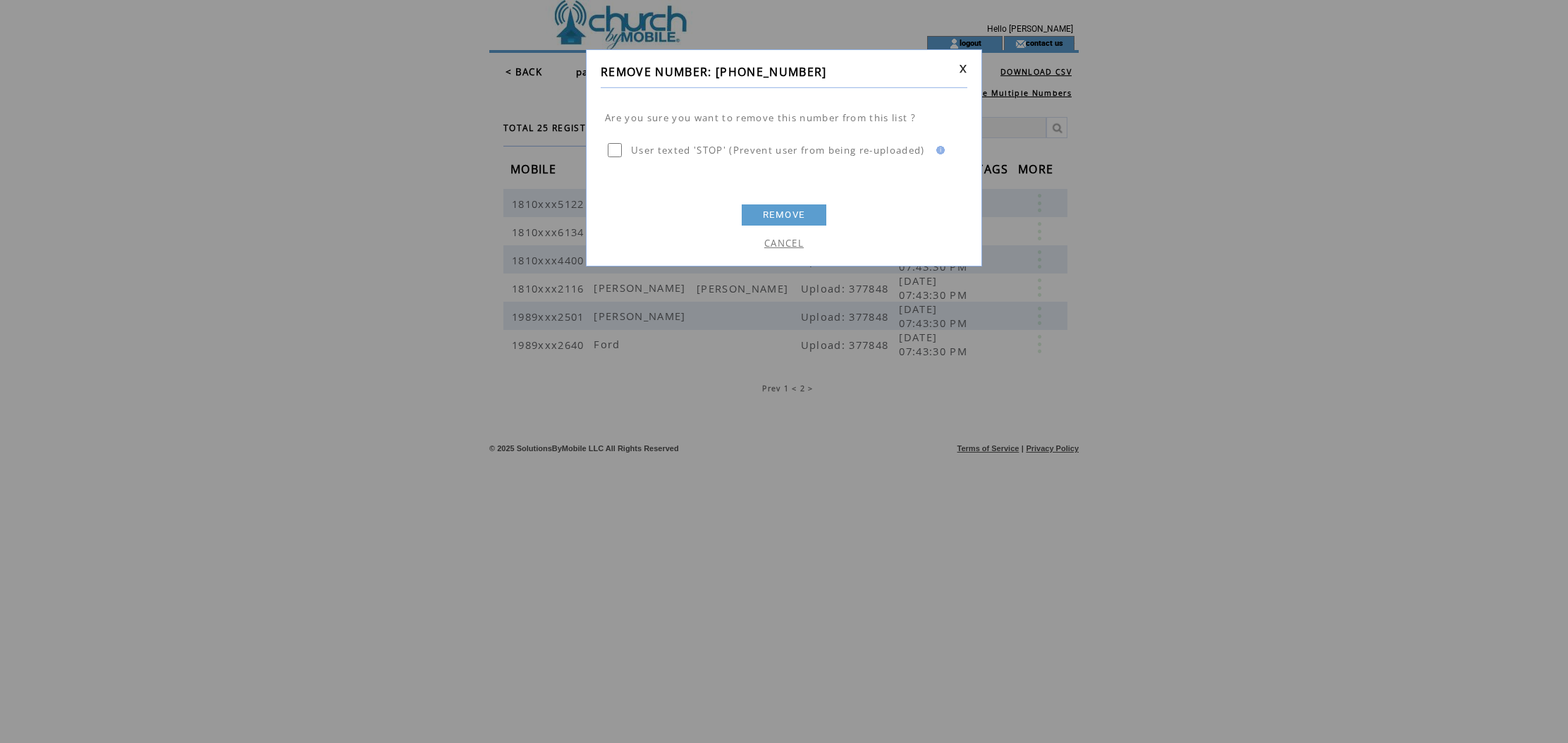
click at [803, 218] on link "REMOVE" at bounding box center [784, 215] width 84 height 21
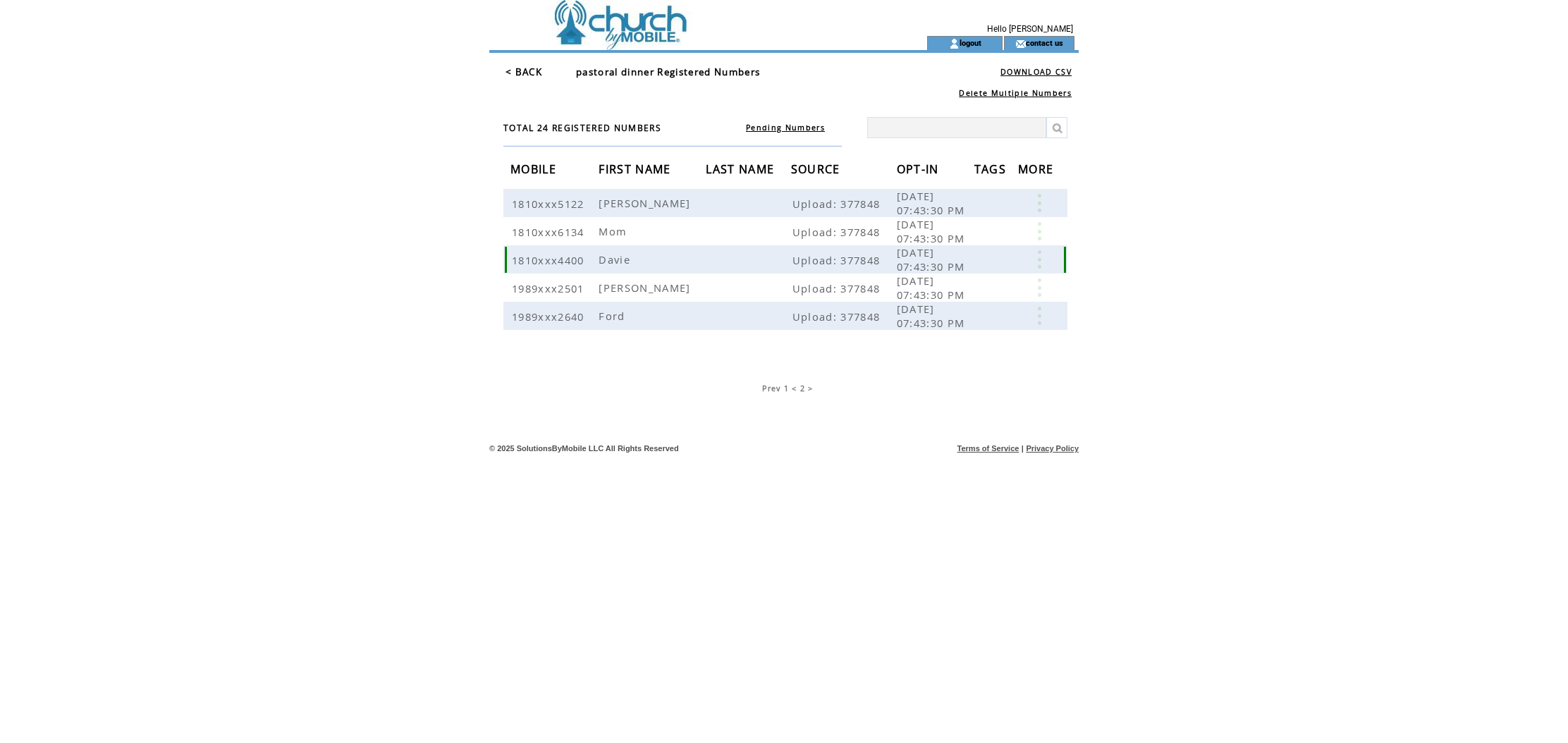
click at [1040, 262] on link at bounding box center [1039, 260] width 42 height 19
click at [986, 305] on link "DELETE" at bounding box center [969, 303] width 37 height 13
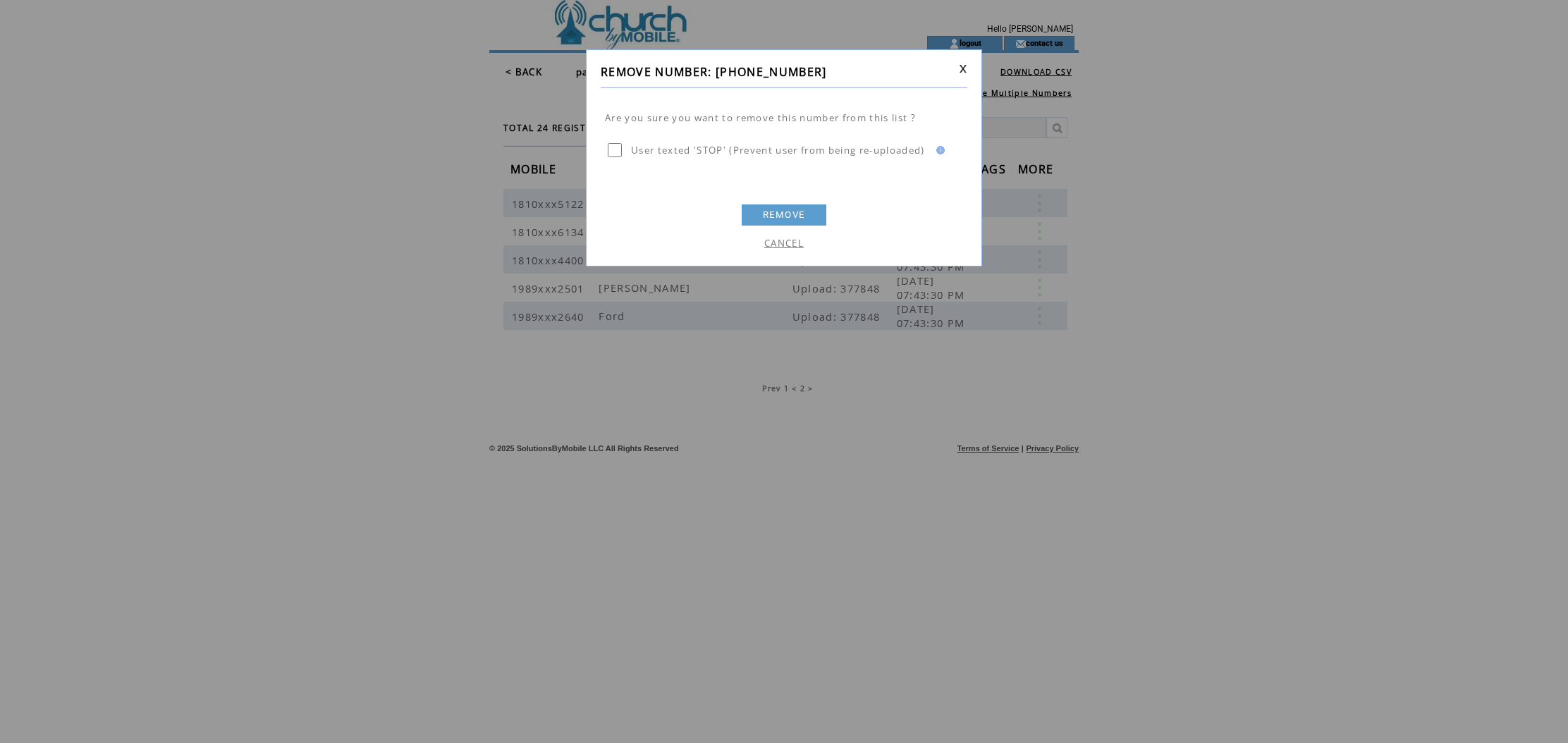
click at [786, 215] on link "REMOVE" at bounding box center [784, 215] width 84 height 21
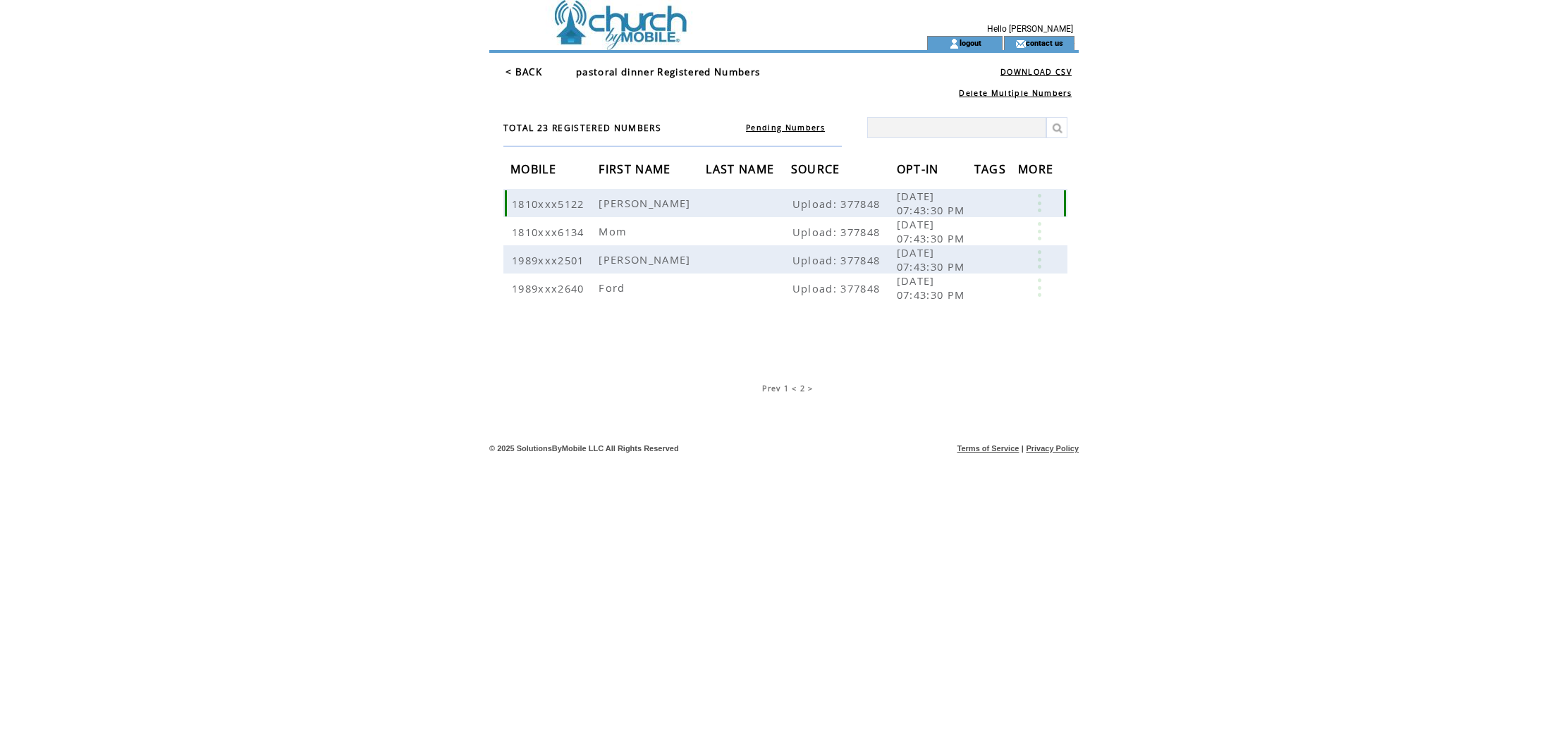
click at [661, 210] on td "[PERSON_NAME]" at bounding box center [652, 203] width 107 height 28
click at [778, 389] on span "Prev" at bounding box center [771, 389] width 19 height 10
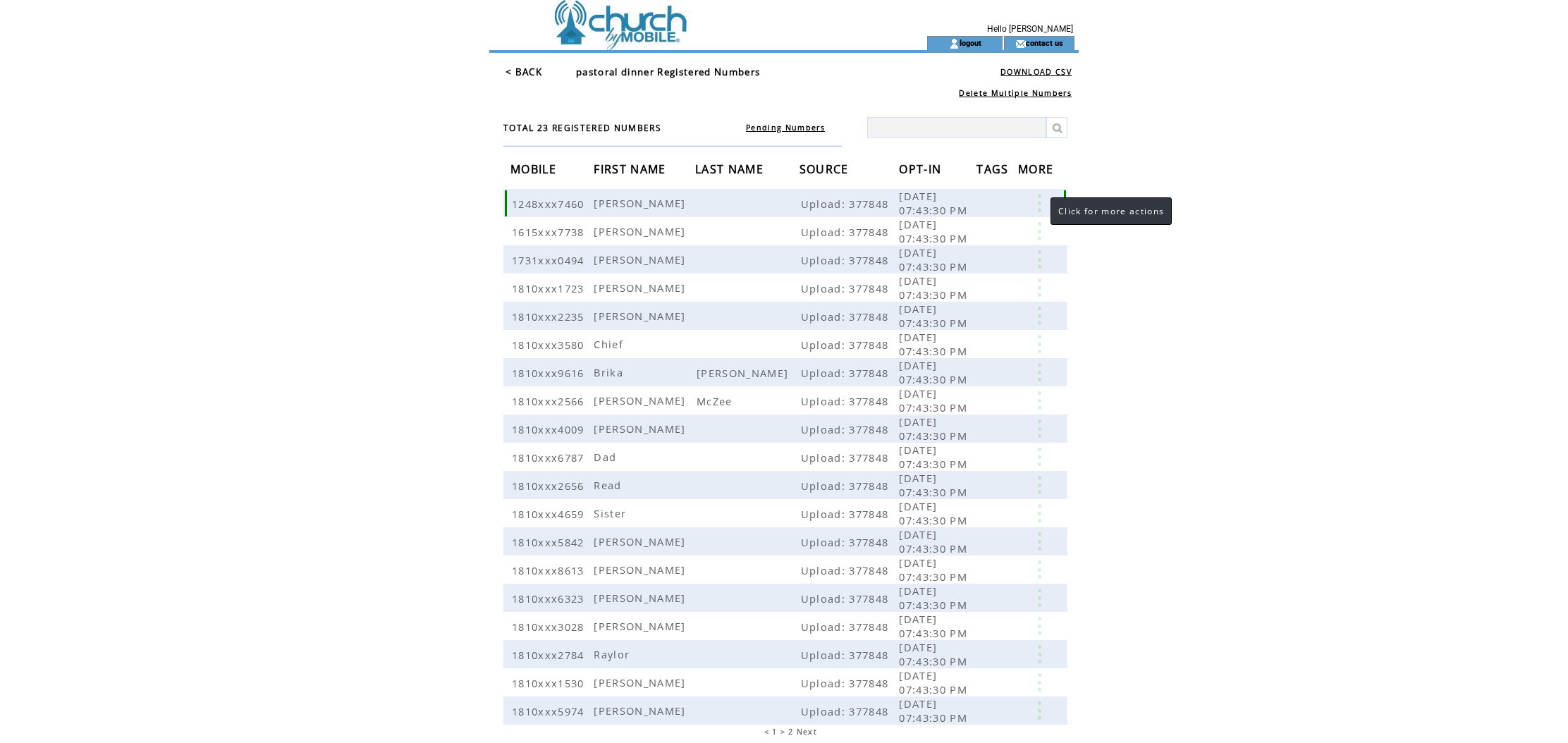
click at [1038, 202] on link at bounding box center [1039, 203] width 42 height 19
click at [1214, 134] on html "**********" at bounding box center [784, 372] width 1568 height 743
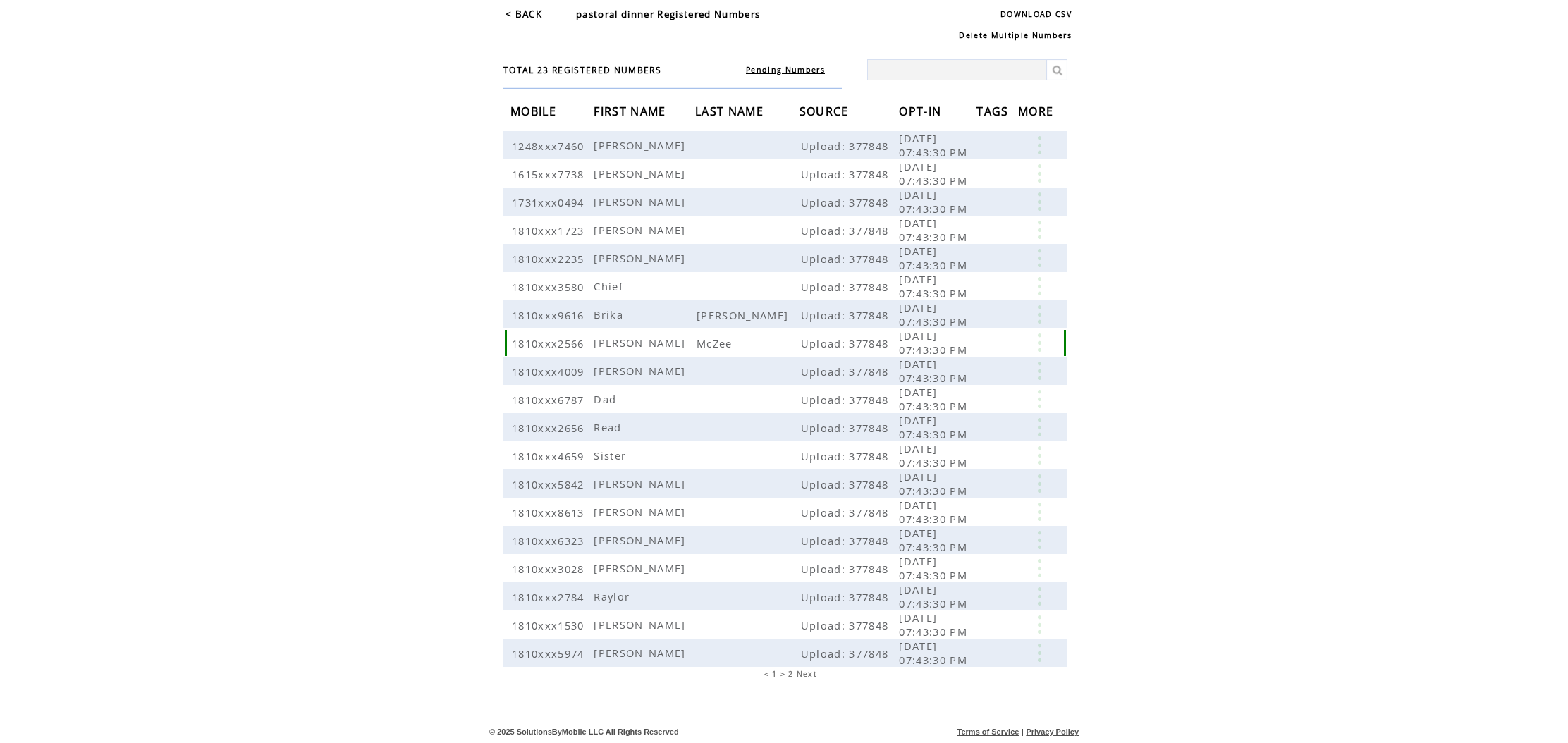
scroll to position [58, 0]
click at [1036, 342] on link at bounding box center [1039, 343] width 42 height 19
click at [1040, 343] on link at bounding box center [1039, 343] width 42 height 19
click at [1035, 344] on link at bounding box center [1039, 343] width 42 height 19
click at [1038, 341] on link at bounding box center [1039, 343] width 42 height 19
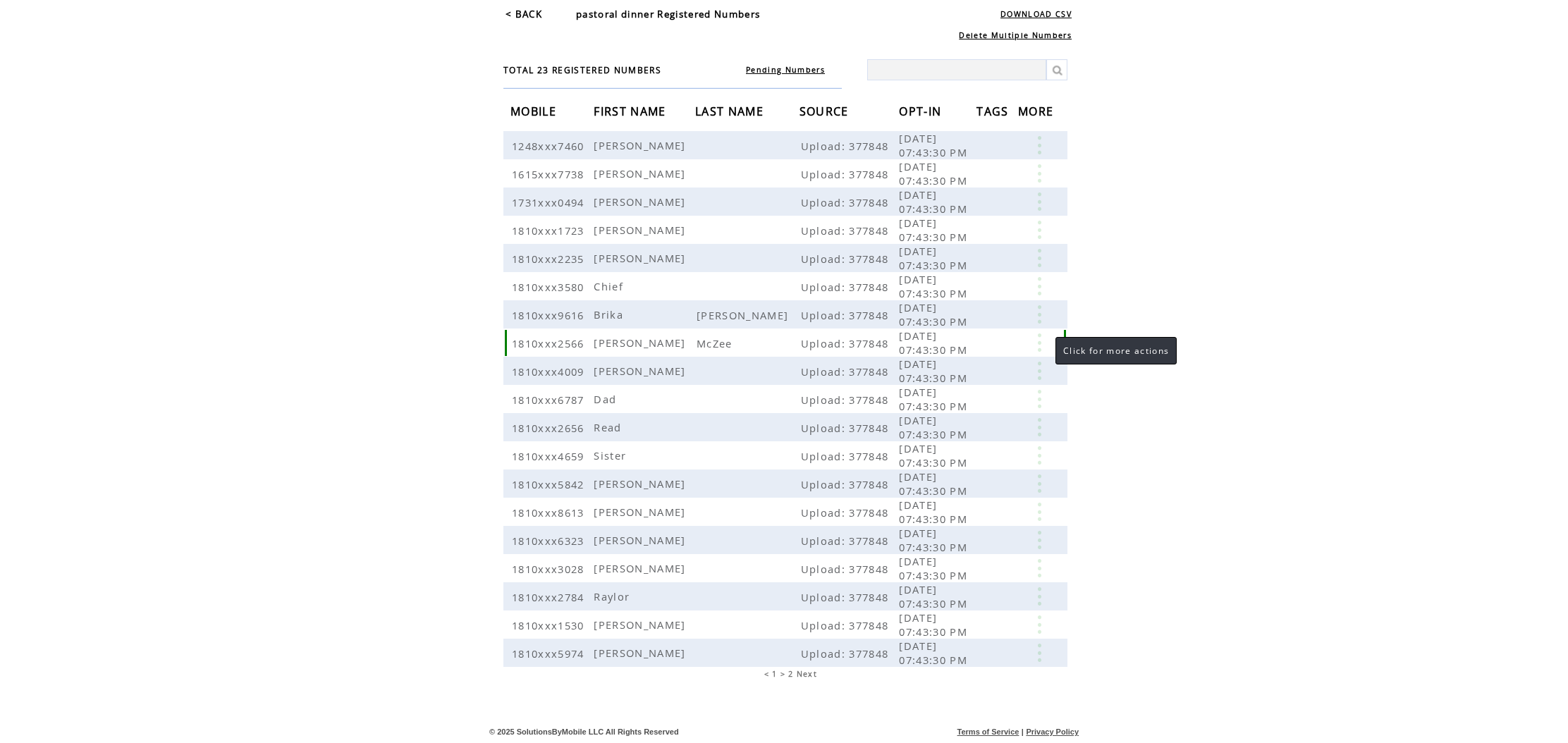
click at [1040, 339] on link at bounding box center [1039, 343] width 42 height 19
click at [1323, 342] on html "**********" at bounding box center [784, 314] width 1568 height 743
click at [1042, 342] on link at bounding box center [1039, 343] width 42 height 19
click at [974, 363] on link "EDIT" at bounding box center [964, 363] width 23 height 13
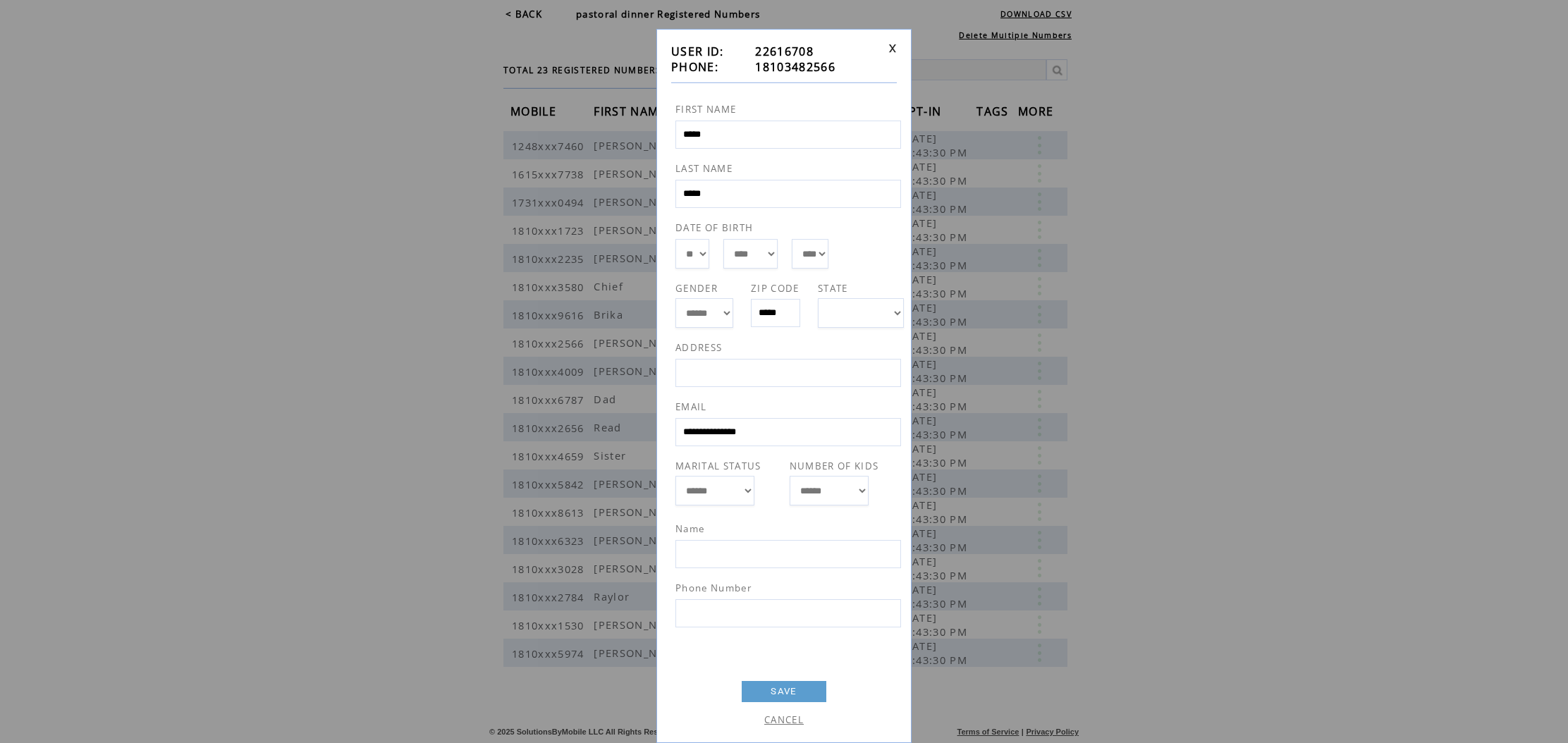
scroll to position [21, 0]
click at [894, 51] on link at bounding box center [893, 48] width 9 height 9
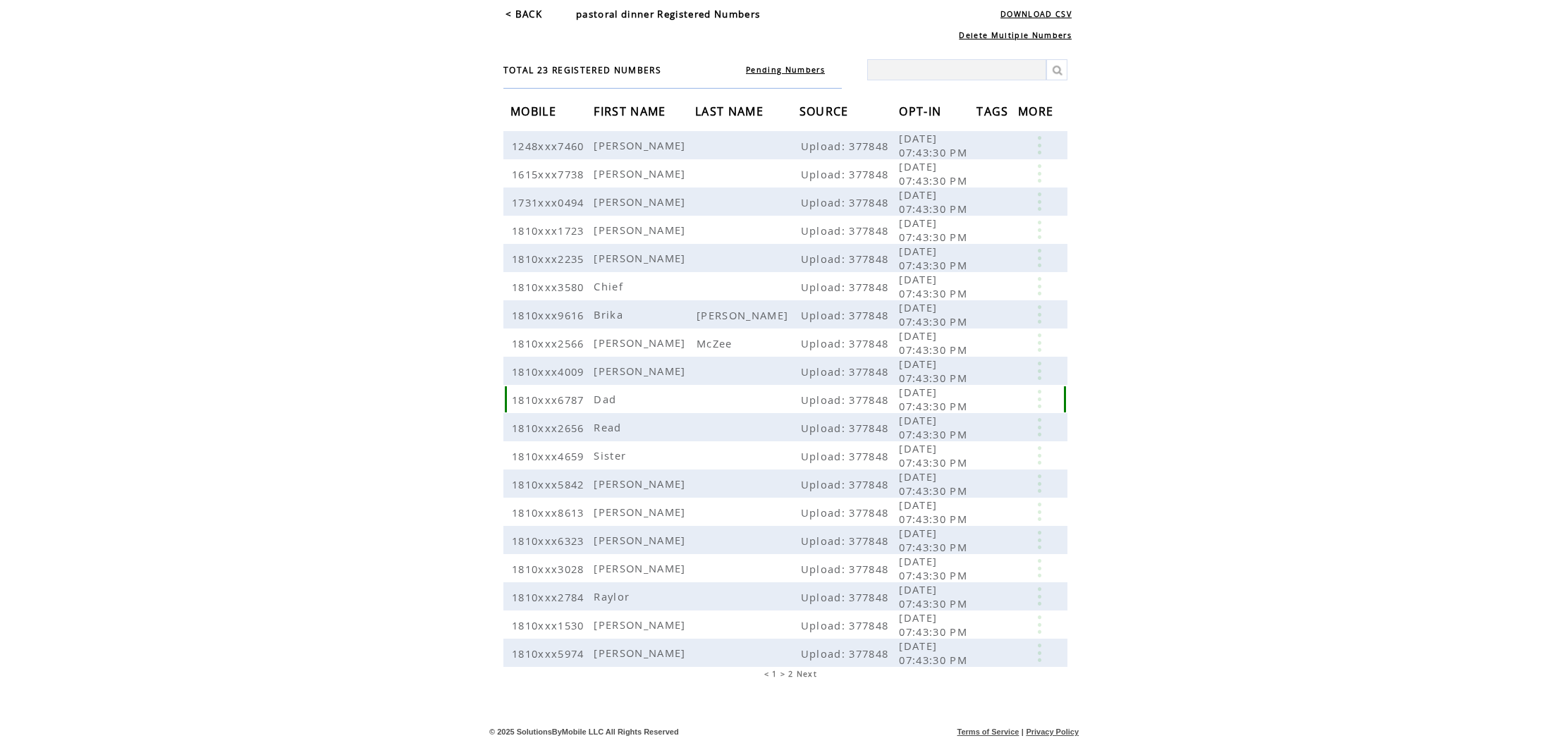
click at [1037, 397] on link at bounding box center [1039, 399] width 42 height 19
click at [966, 419] on link "EDIT" at bounding box center [960, 419] width 23 height 13
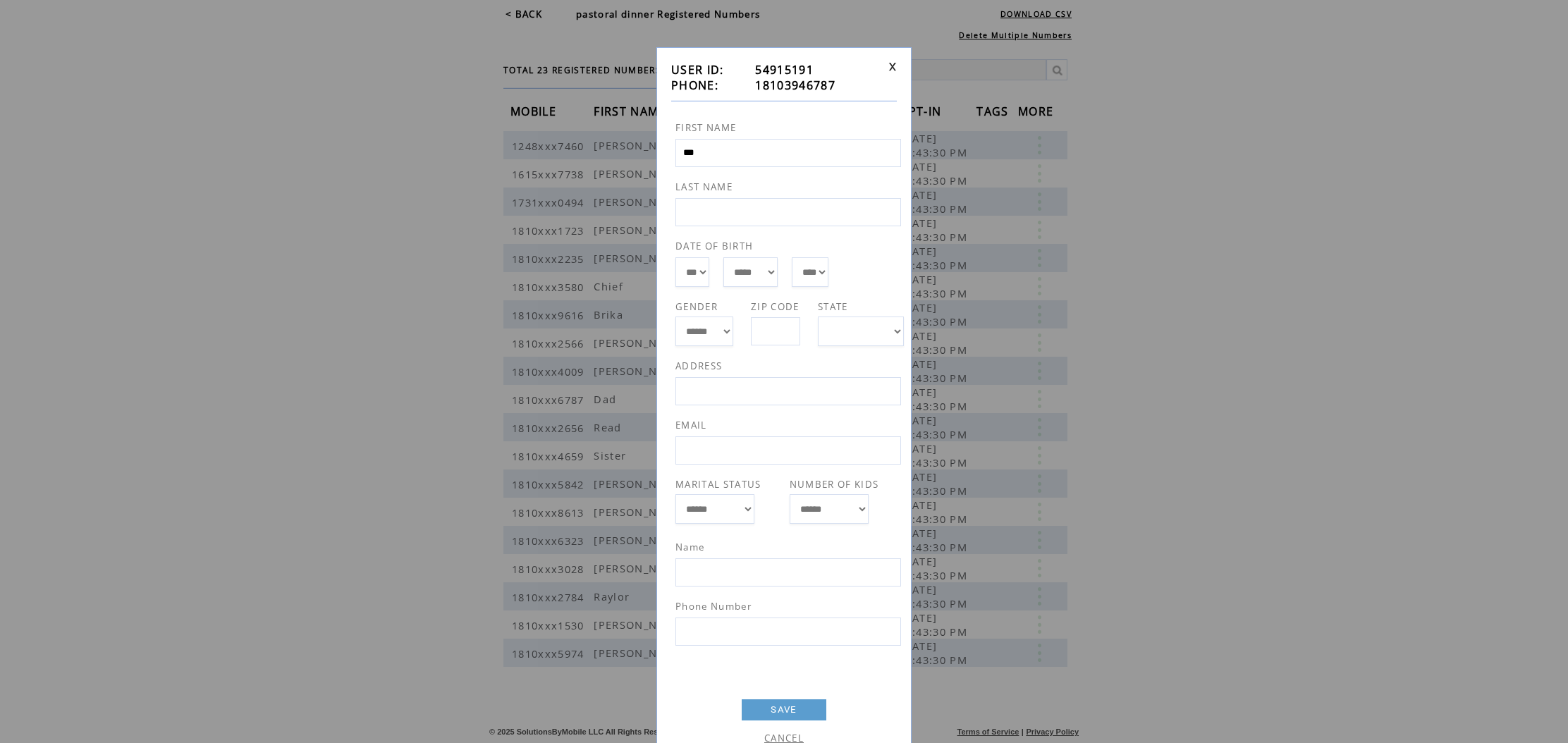
scroll to position [1, 0]
click at [893, 67] on link at bounding box center [893, 68] width 9 height 9
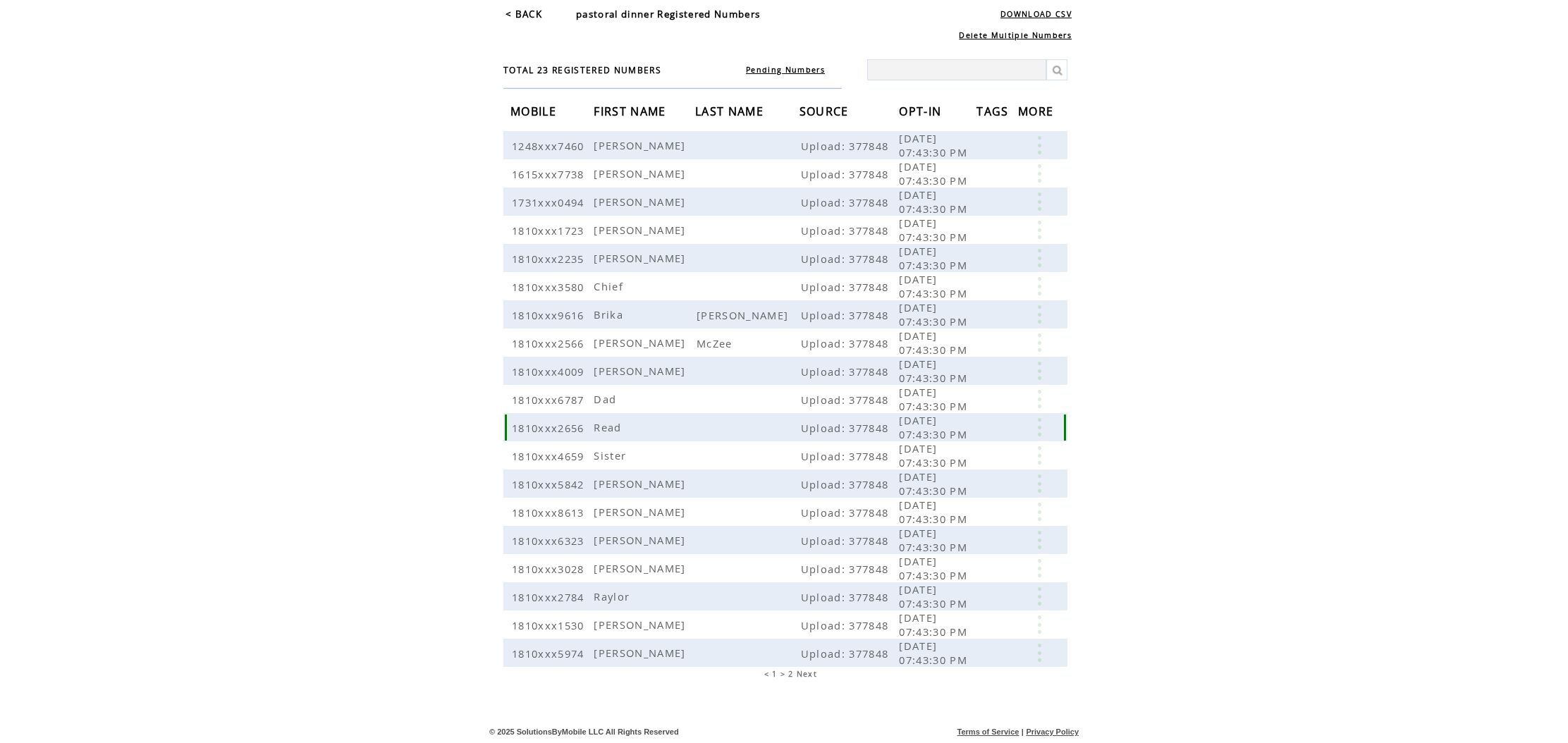
scroll to position [57, 0]
click at [790, 673] on span "2" at bounding box center [790, 674] width 5 height 10
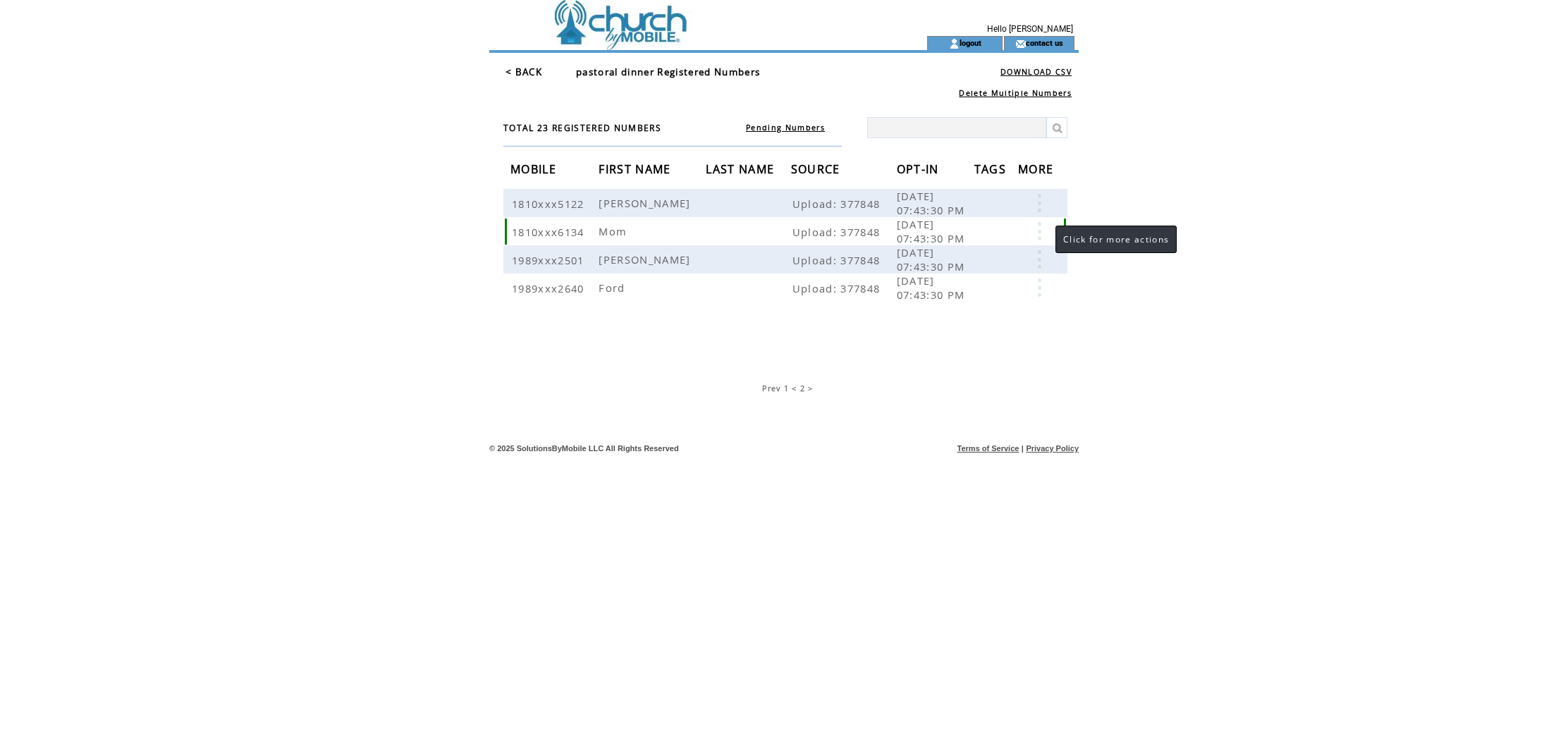
click at [1040, 229] on link at bounding box center [1039, 231] width 42 height 19
click at [965, 248] on link "EDIT" at bounding box center [962, 251] width 23 height 13
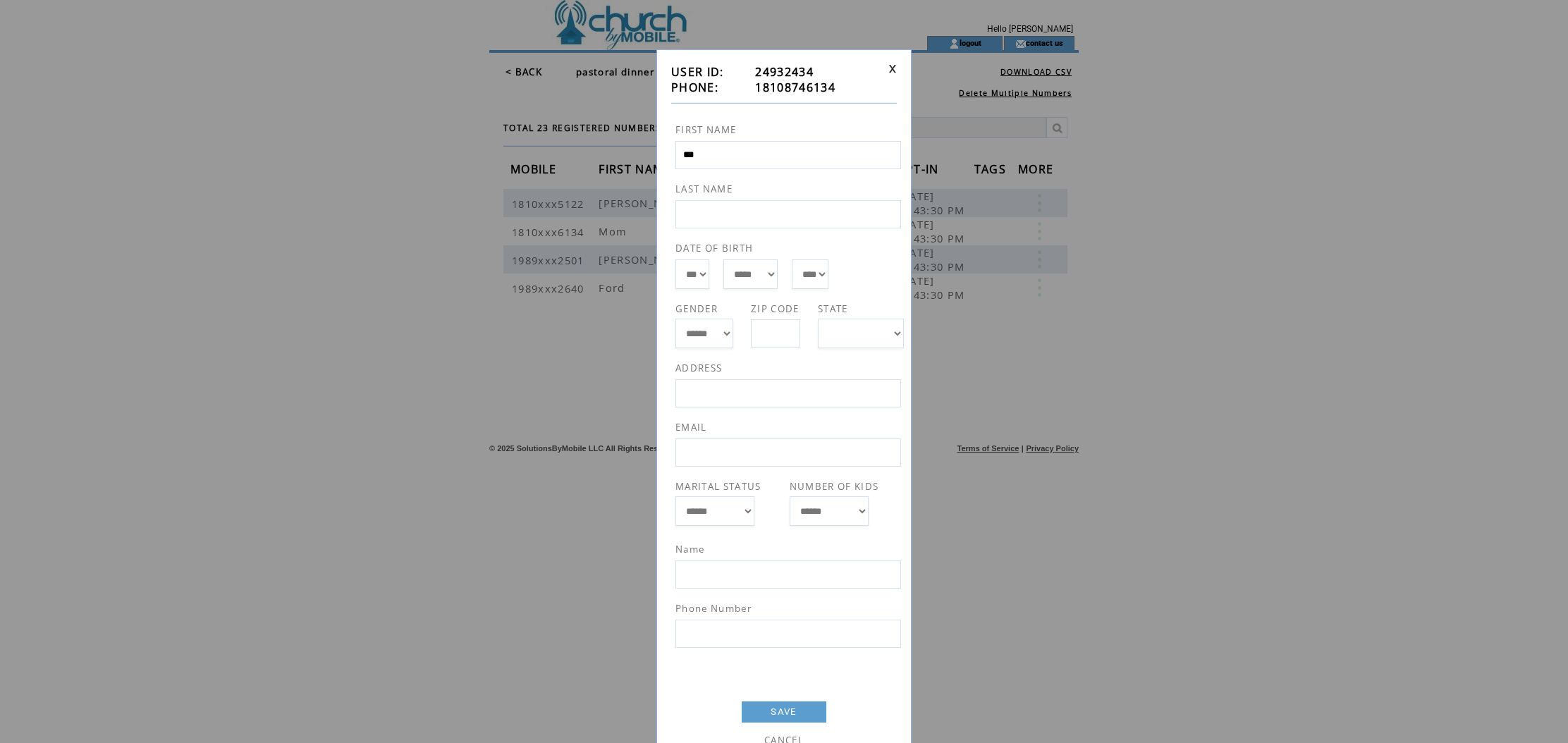
click at [894, 69] on link at bounding box center [893, 69] width 9 height 9
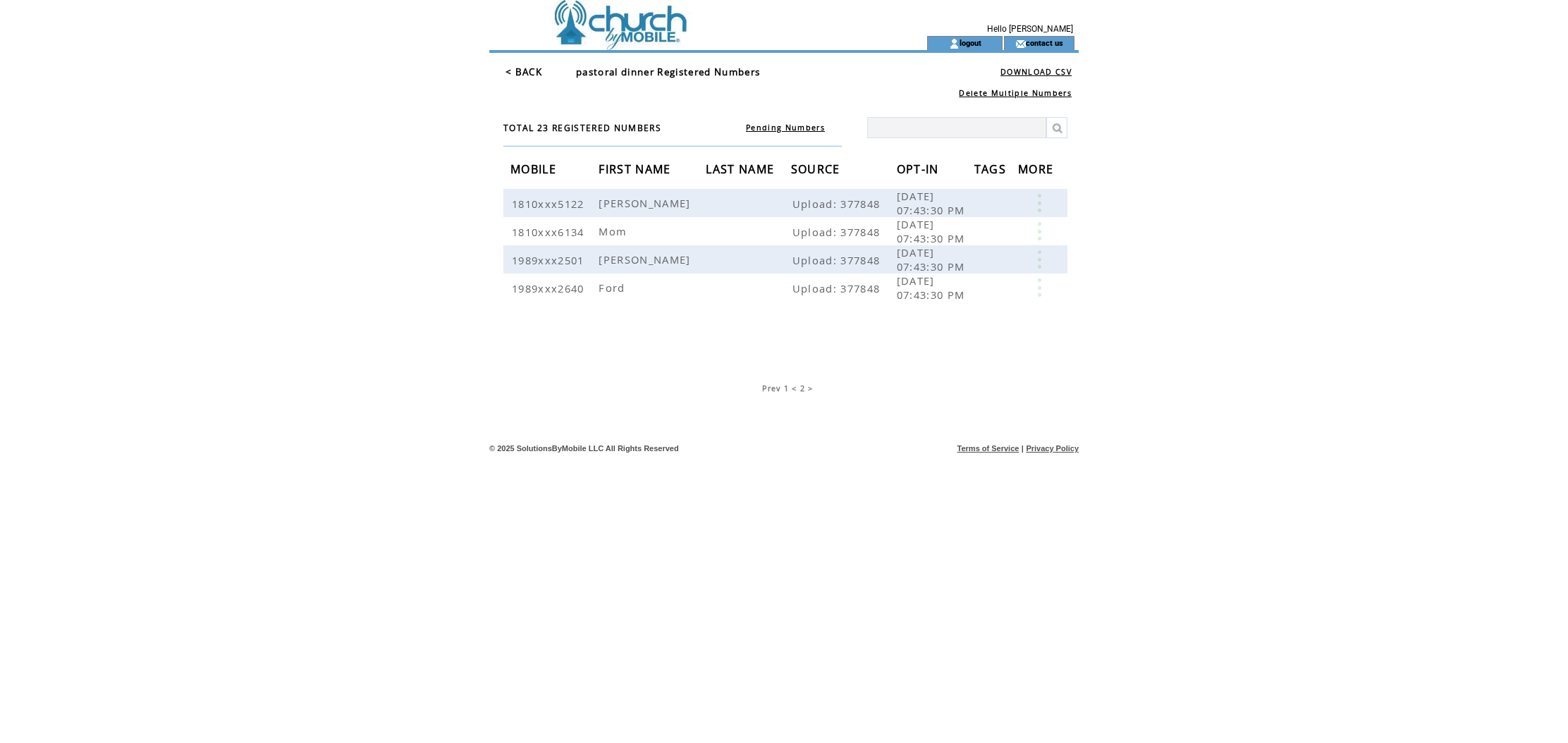
click at [532, 73] on link "< BACK" at bounding box center [523, 72] width 37 height 13
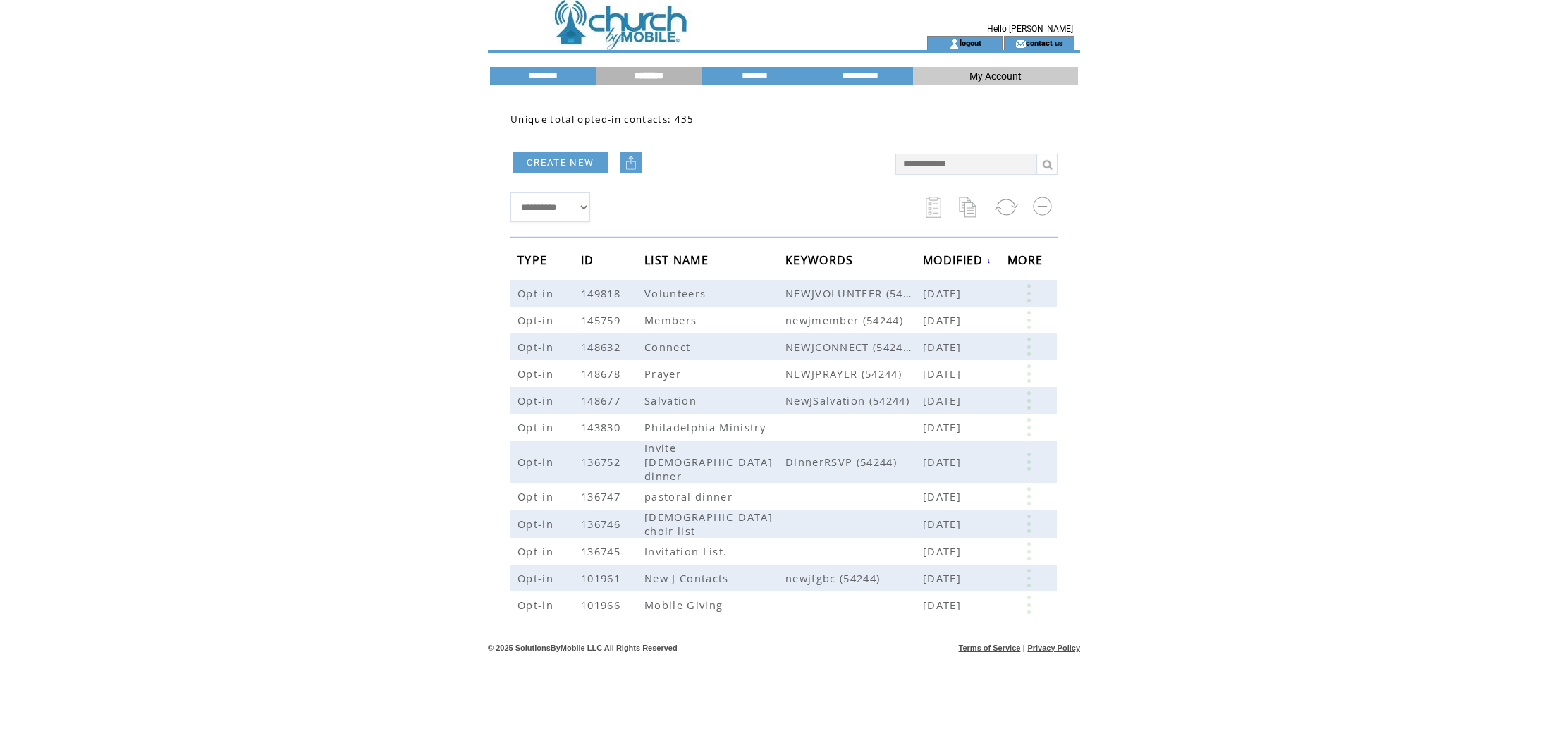
click at [560, 157] on link "CREATE NEW" at bounding box center [560, 163] width 95 height 21
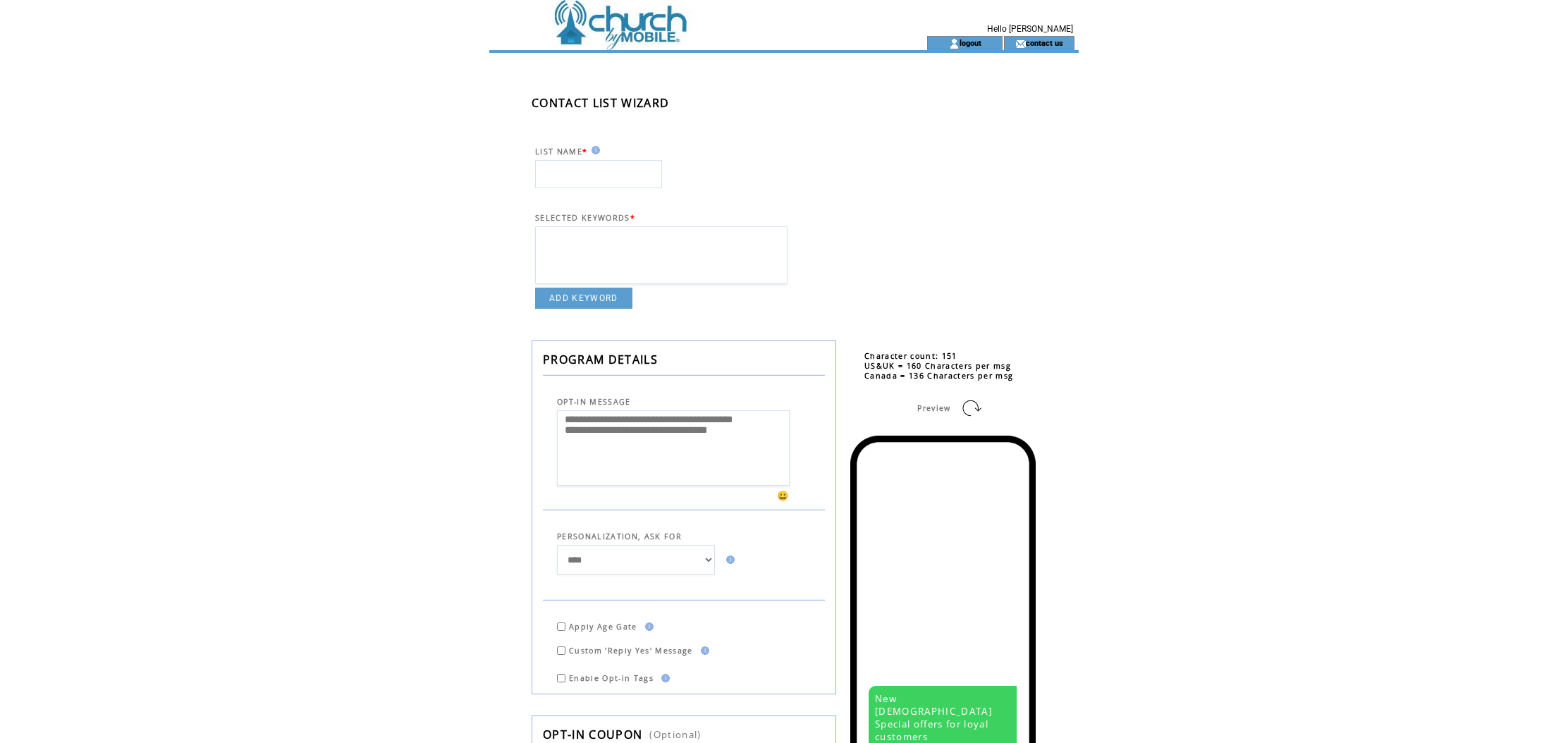
click at [584, 168] on input "text" at bounding box center [598, 174] width 127 height 28
type input "**********"
click at [612, 235] on select at bounding box center [661, 255] width 252 height 58
click at [599, 309] on link "ADD KEYWORD" at bounding box center [584, 298] width 97 height 21
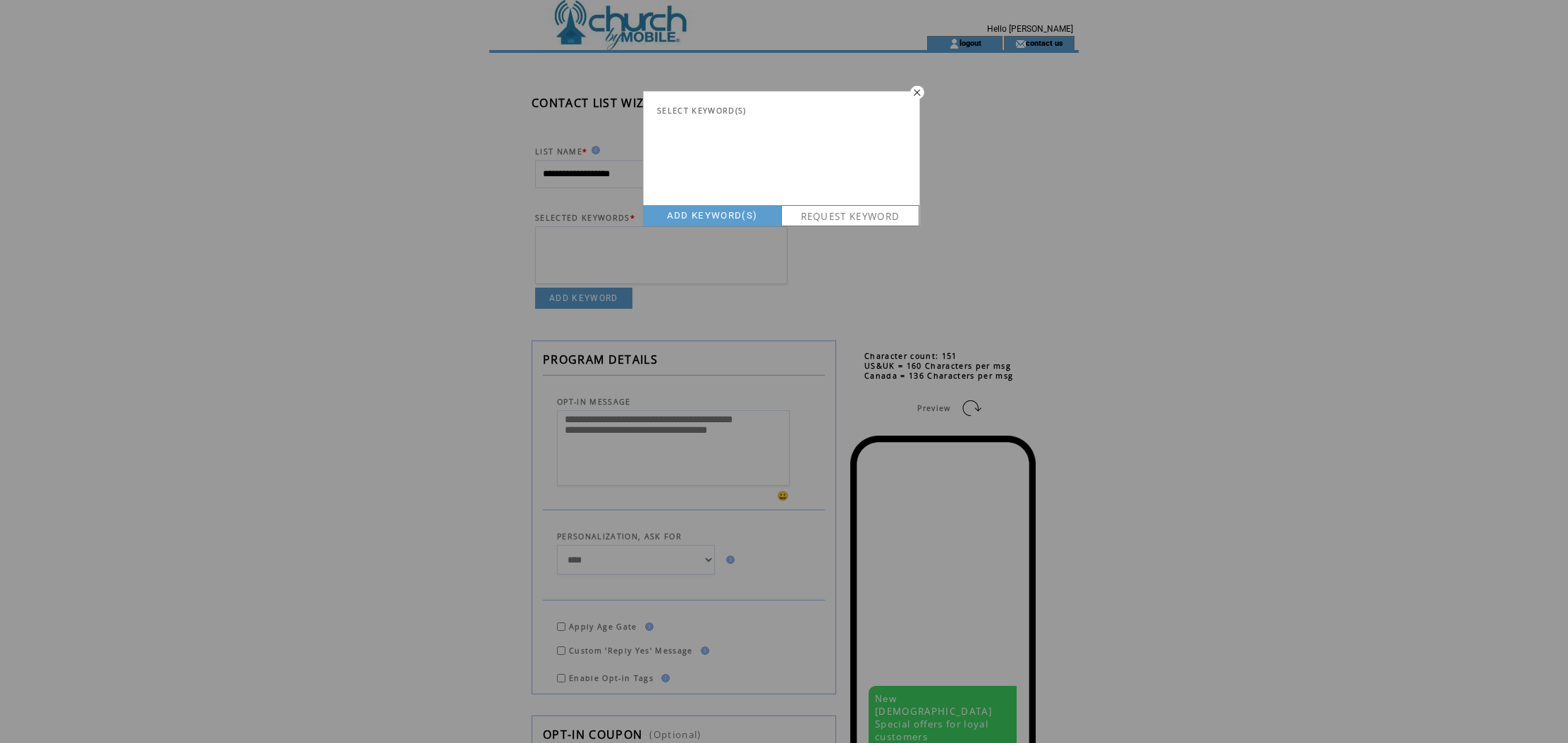
click at [689, 259] on div "SELECT KEYWORD(S) ADD KEYWORD(S) REQUEST KEYWORD" at bounding box center [784, 372] width 1568 height 743
click at [914, 92] on img at bounding box center [916, 92] width 18 height 14
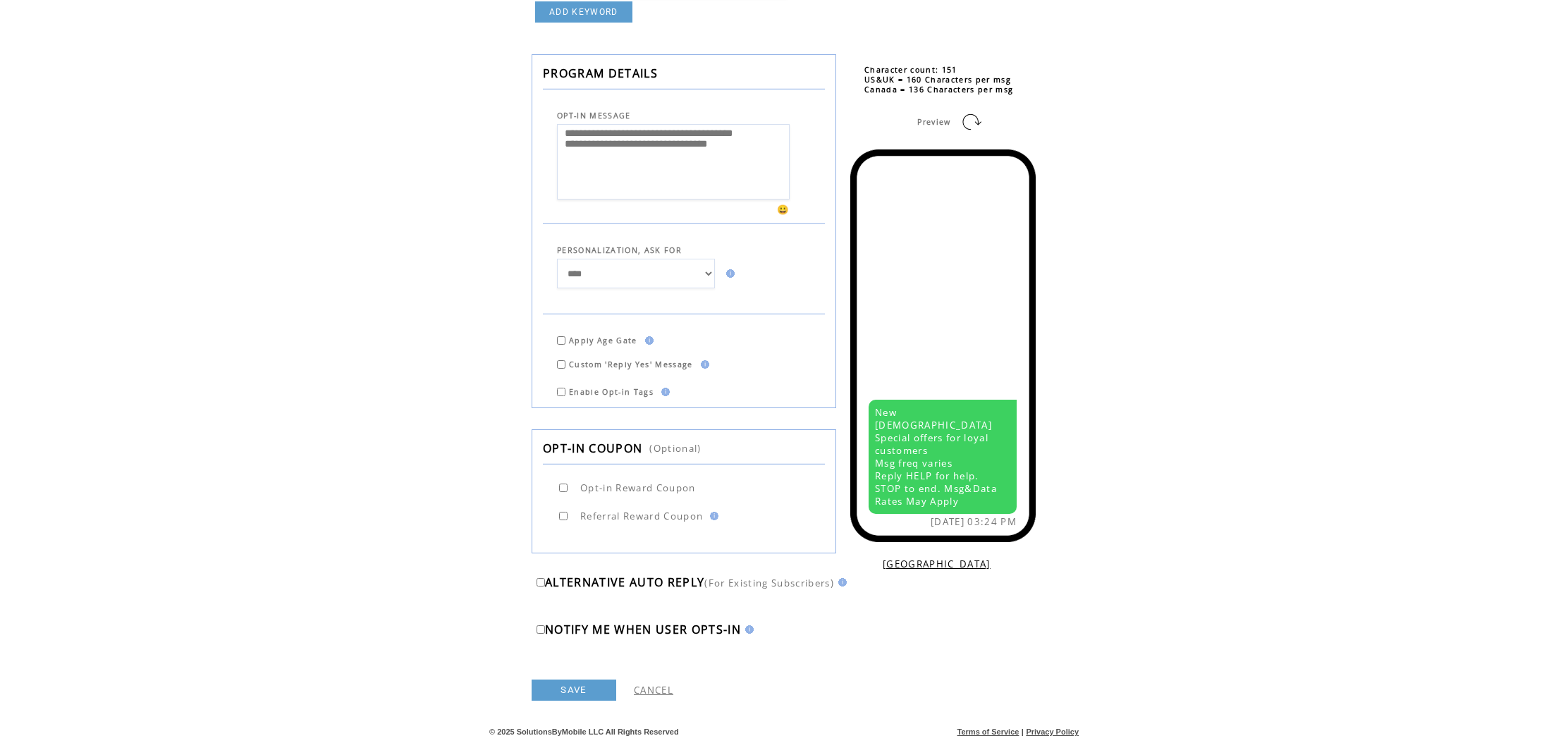
scroll to position [309, 0]
click at [559, 694] on link "SAVE" at bounding box center [574, 690] width 84 height 21
